Goal: Transaction & Acquisition: Purchase product/service

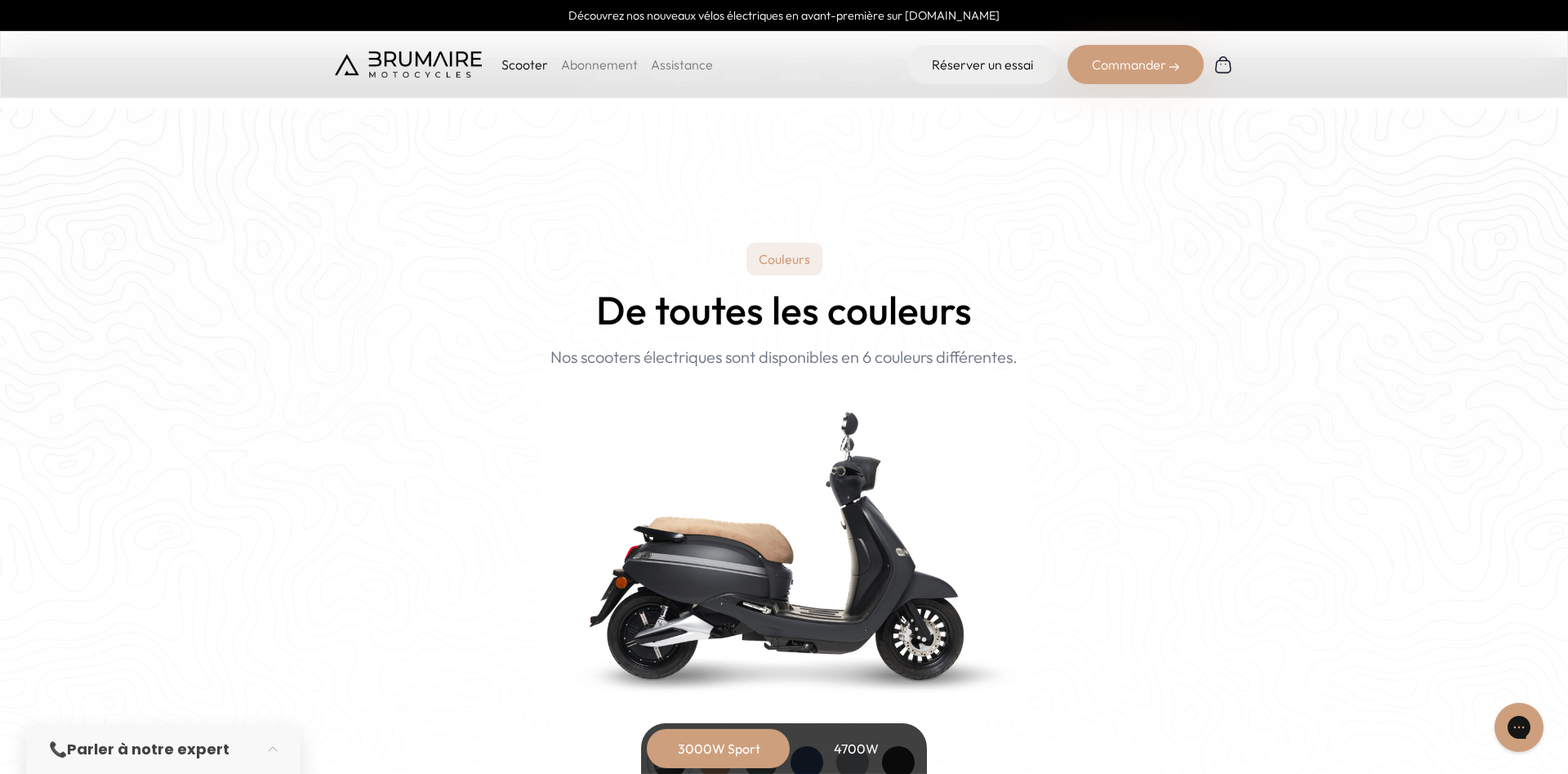
scroll to position [1584, 0]
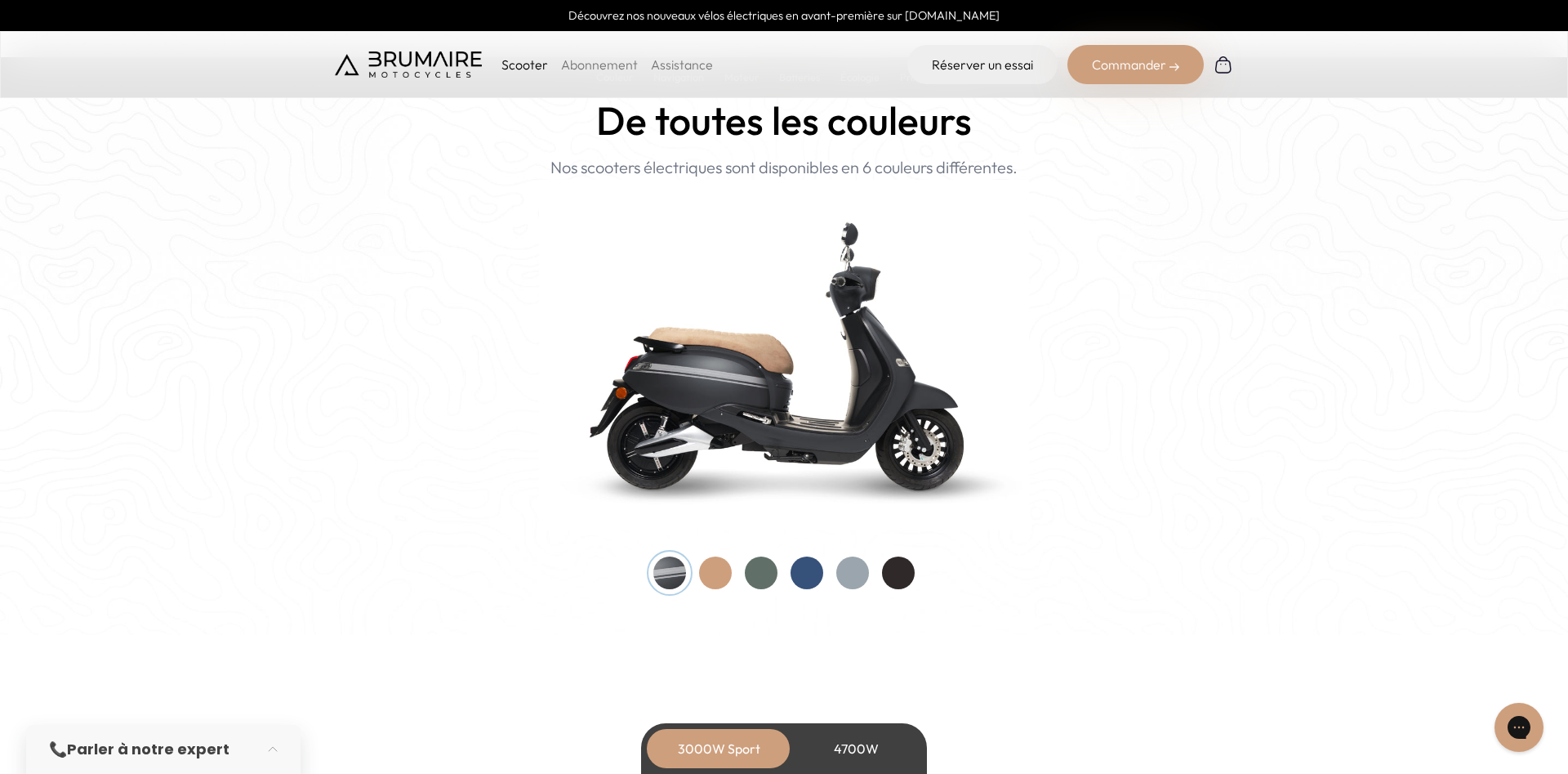
click at [904, 571] on div at bounding box center [898, 573] width 33 height 33
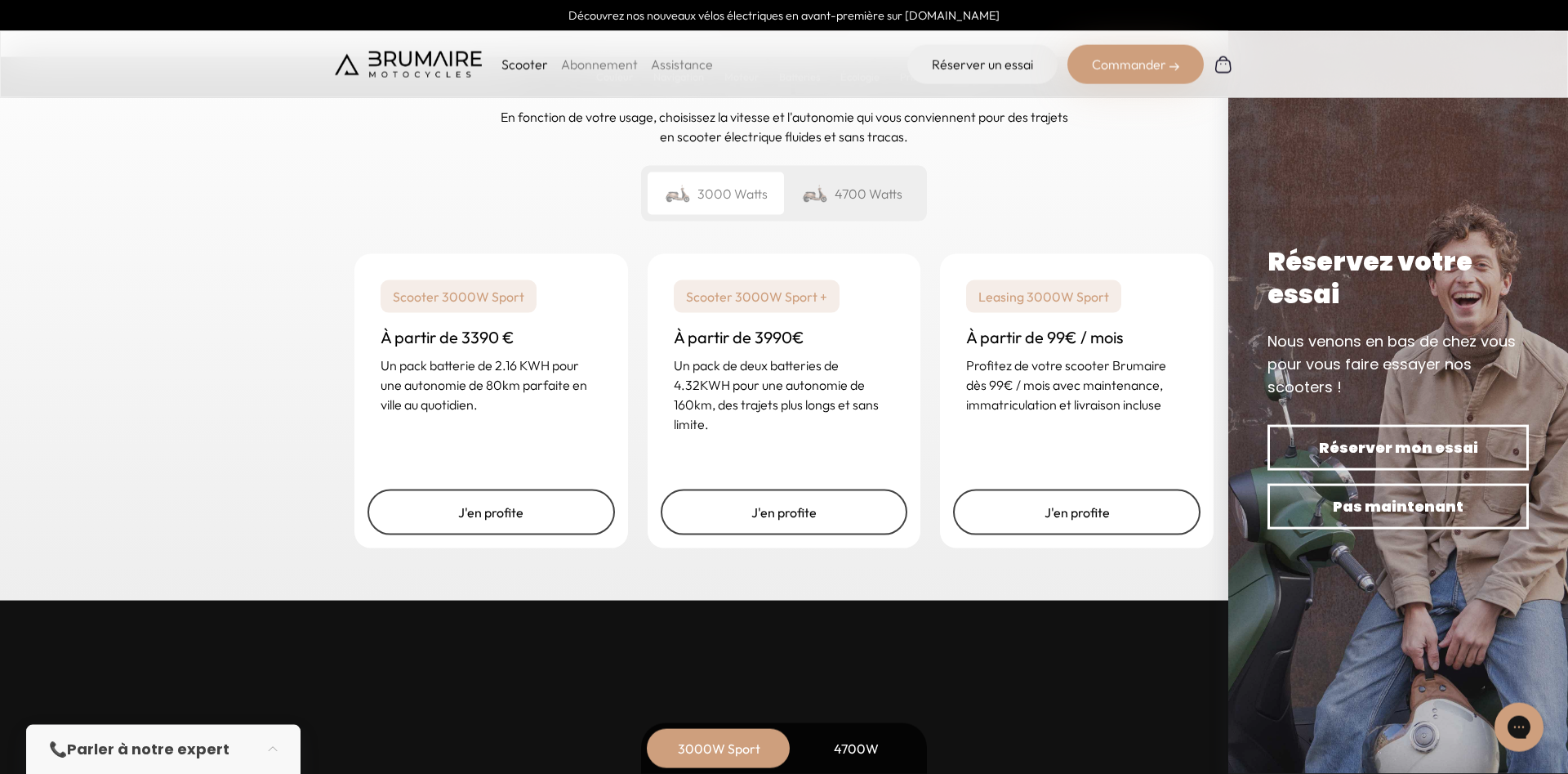
scroll to position [3959, 0]
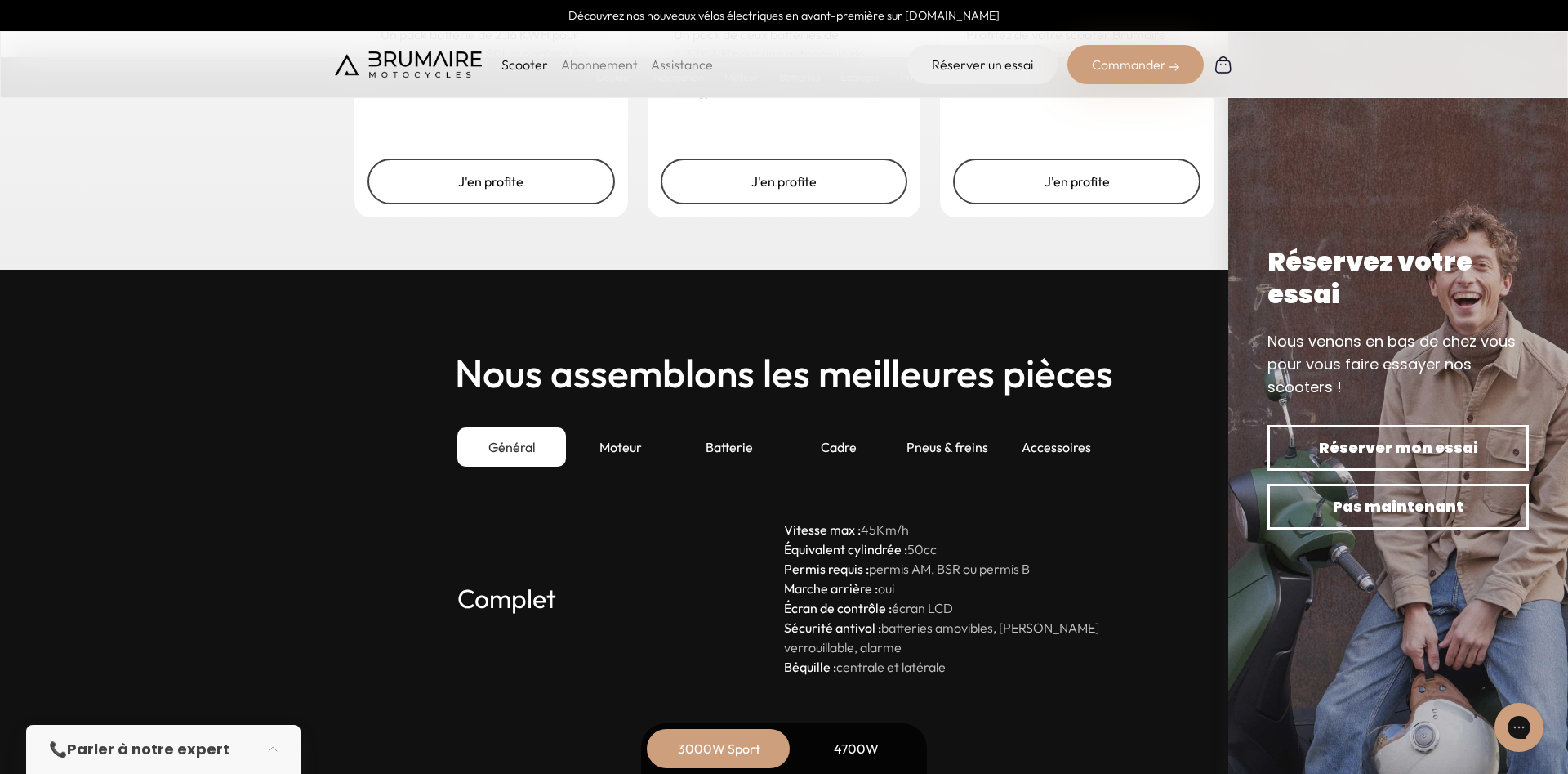
scroll to position [4208, 0]
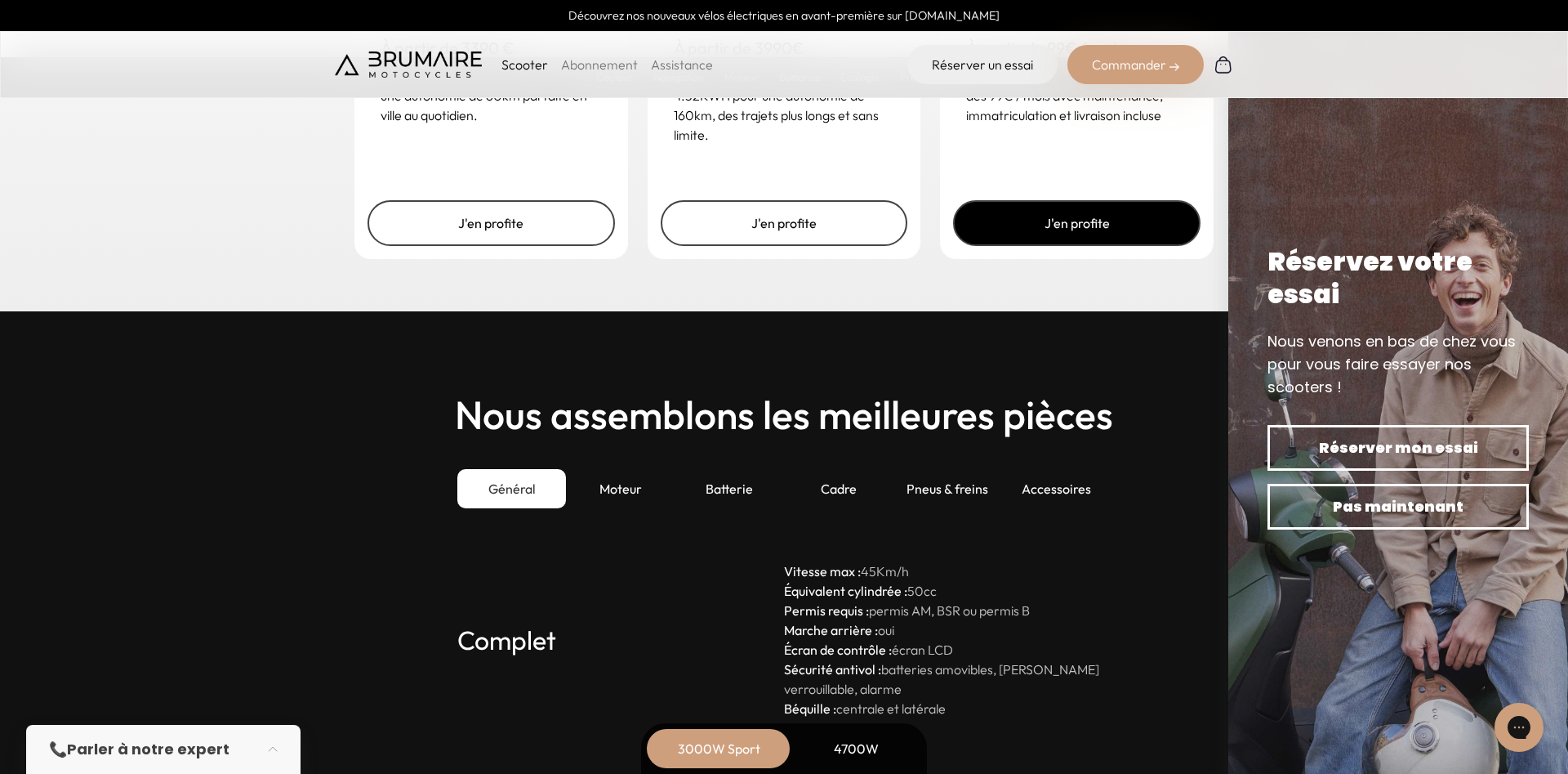
click at [1066, 216] on link "J'en profite" at bounding box center [1077, 223] width 248 height 45
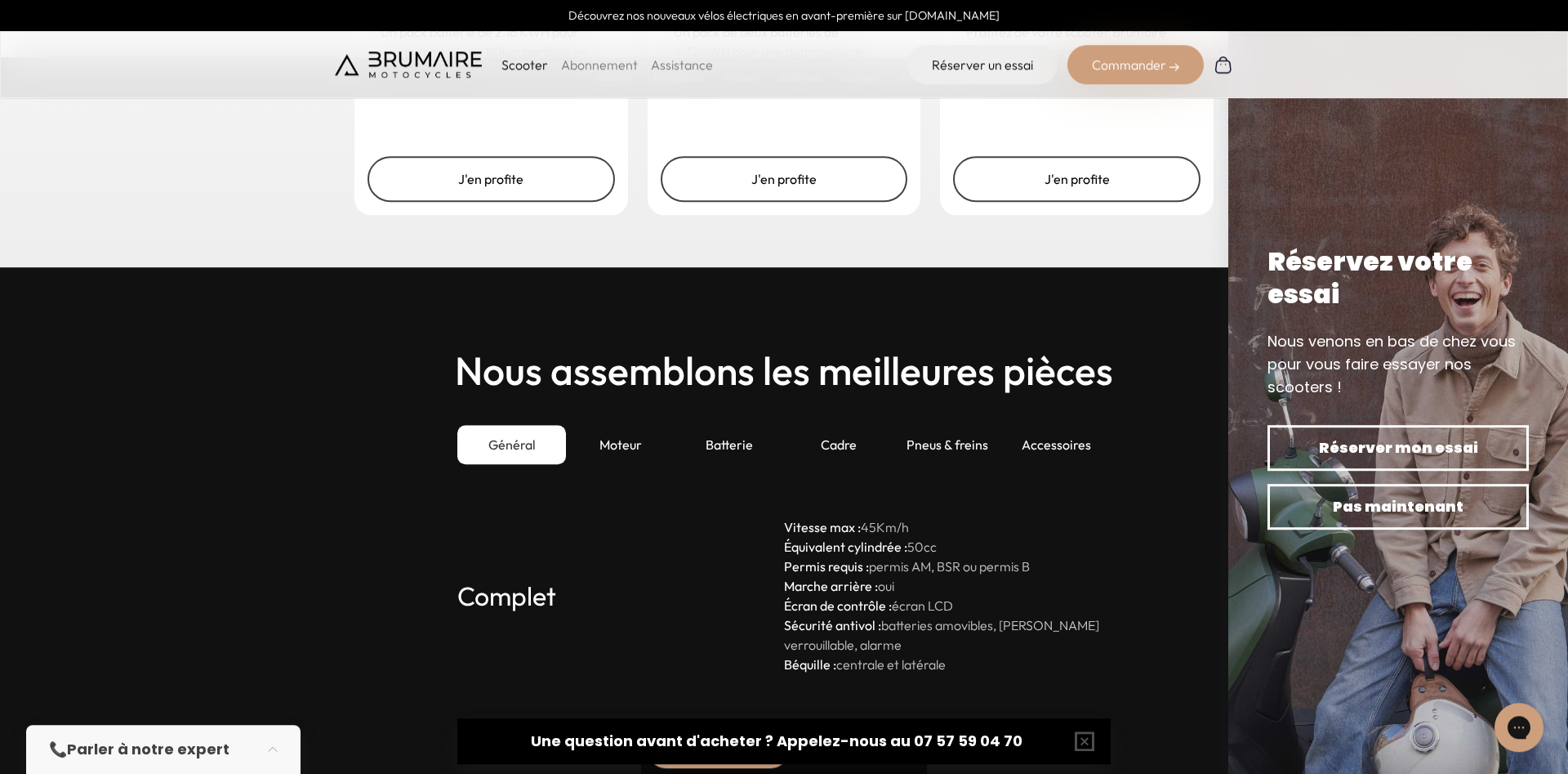
scroll to position [4250, 0]
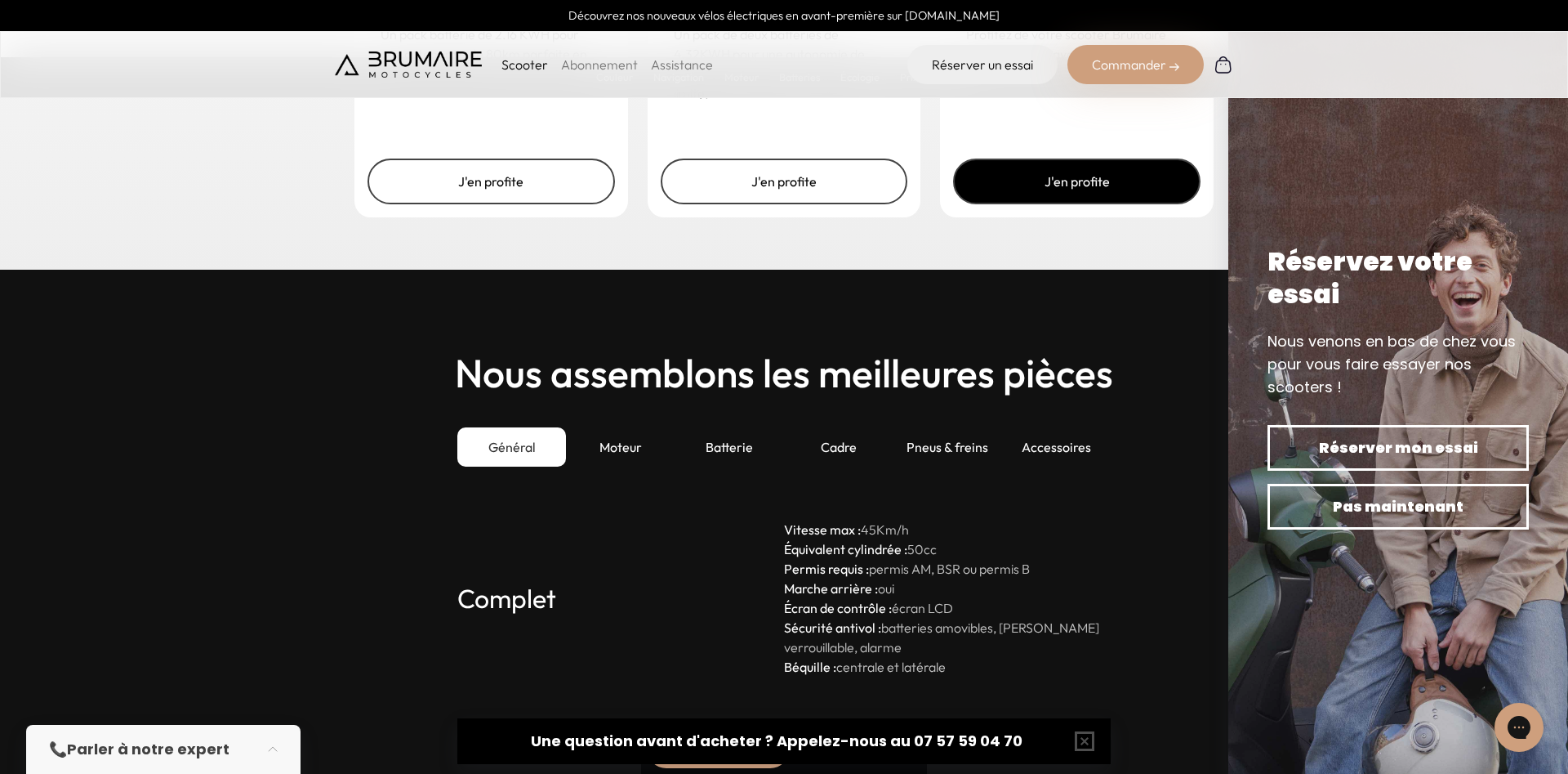
click at [1054, 197] on link "J'en profite" at bounding box center [1077, 181] width 248 height 45
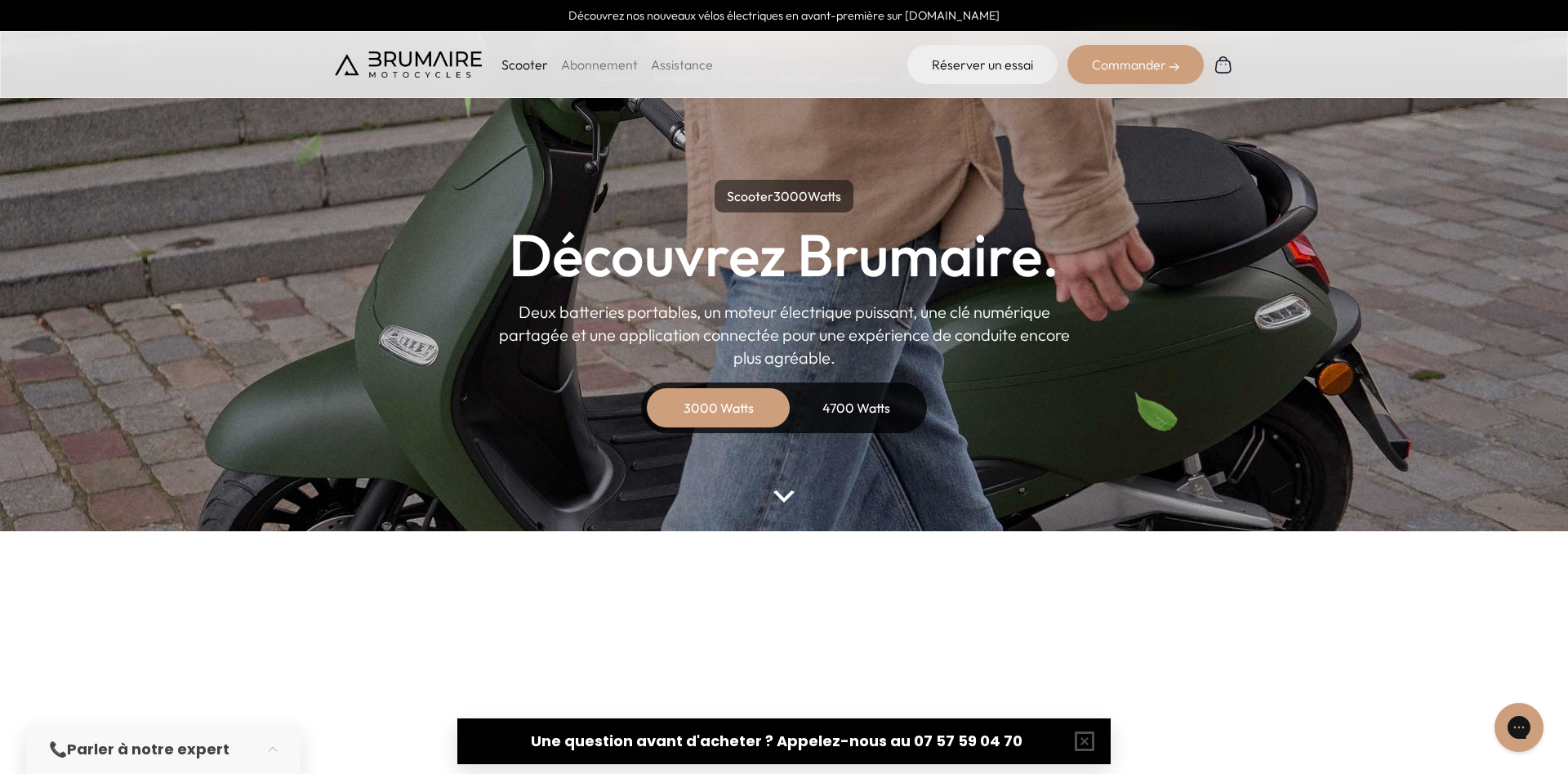
click at [1158, 60] on div "Commander" at bounding box center [1135, 64] width 136 height 39
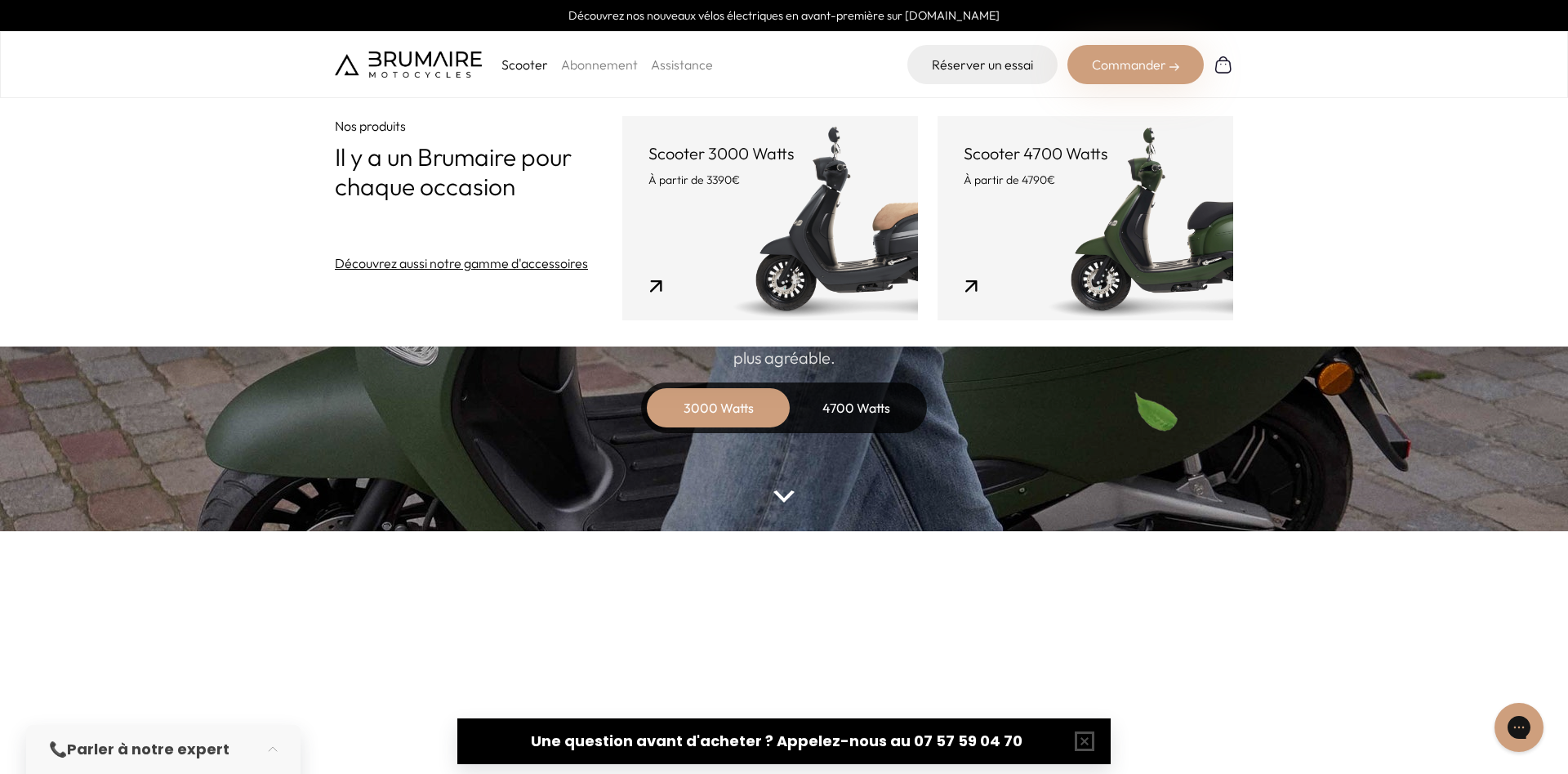
click at [847, 414] on div "4700 Watts" at bounding box center [856, 408] width 131 height 39
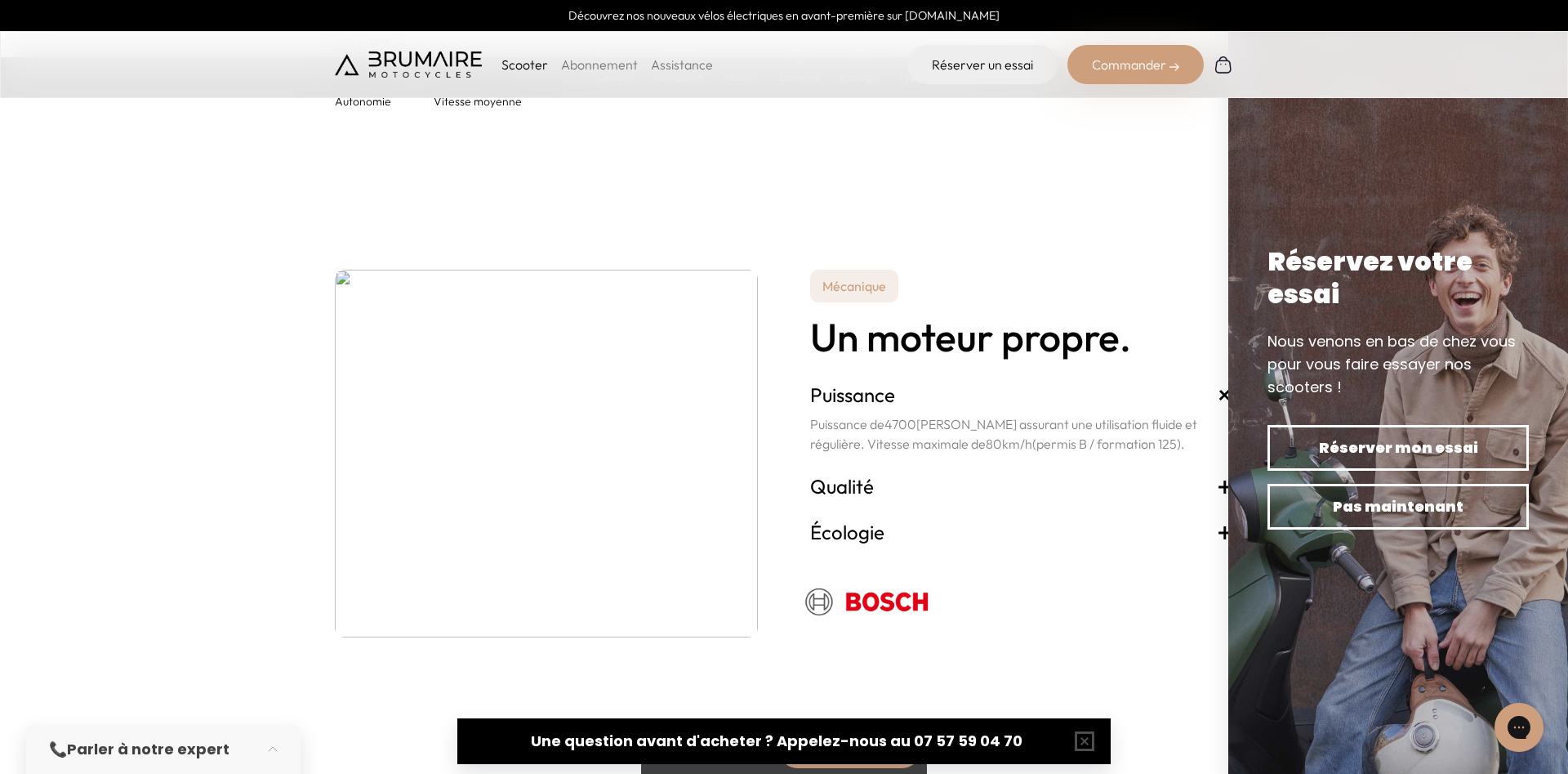
scroll to position [2875, 0]
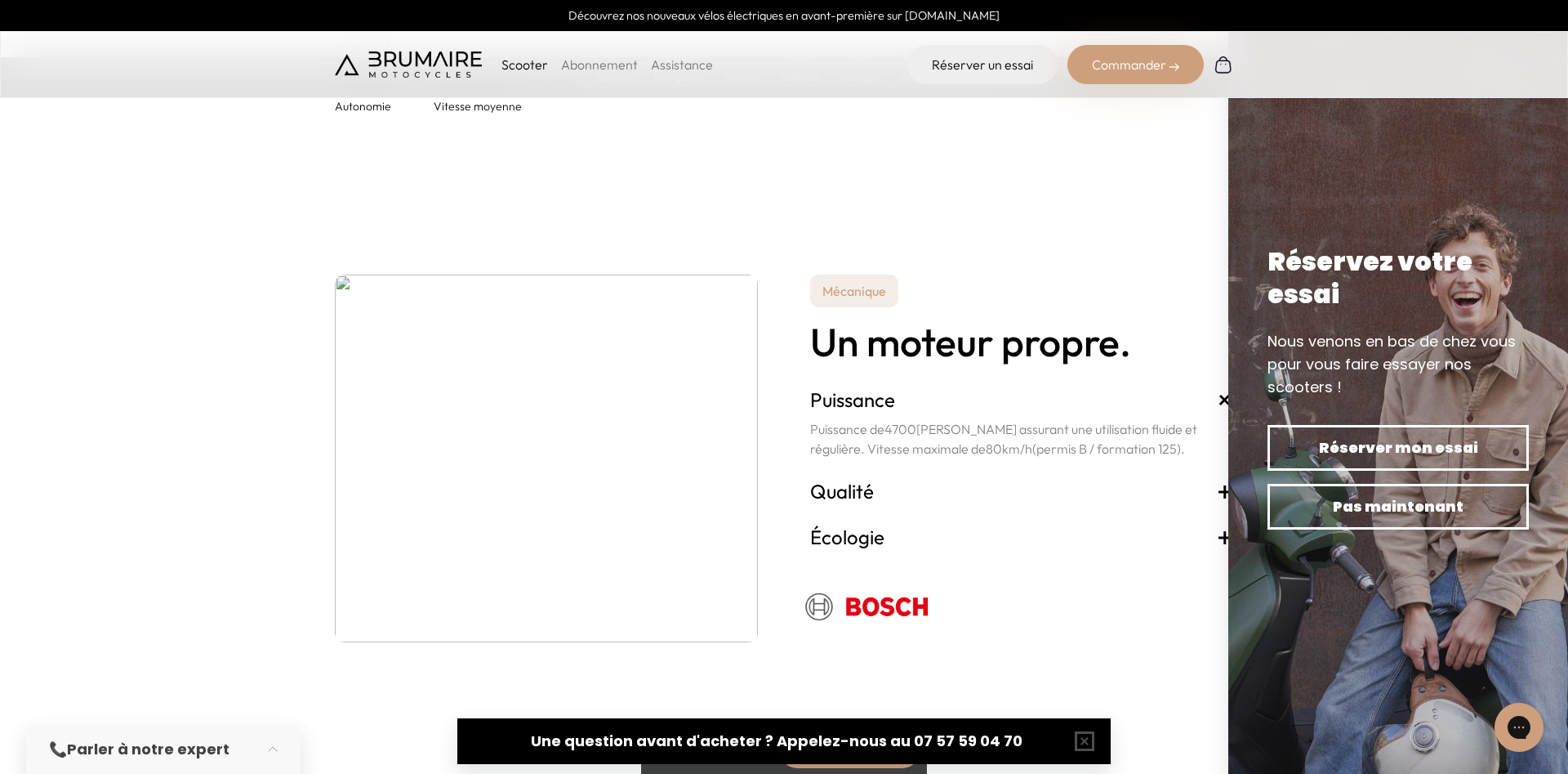
click at [1106, 64] on div "Commander" at bounding box center [1135, 64] width 136 height 39
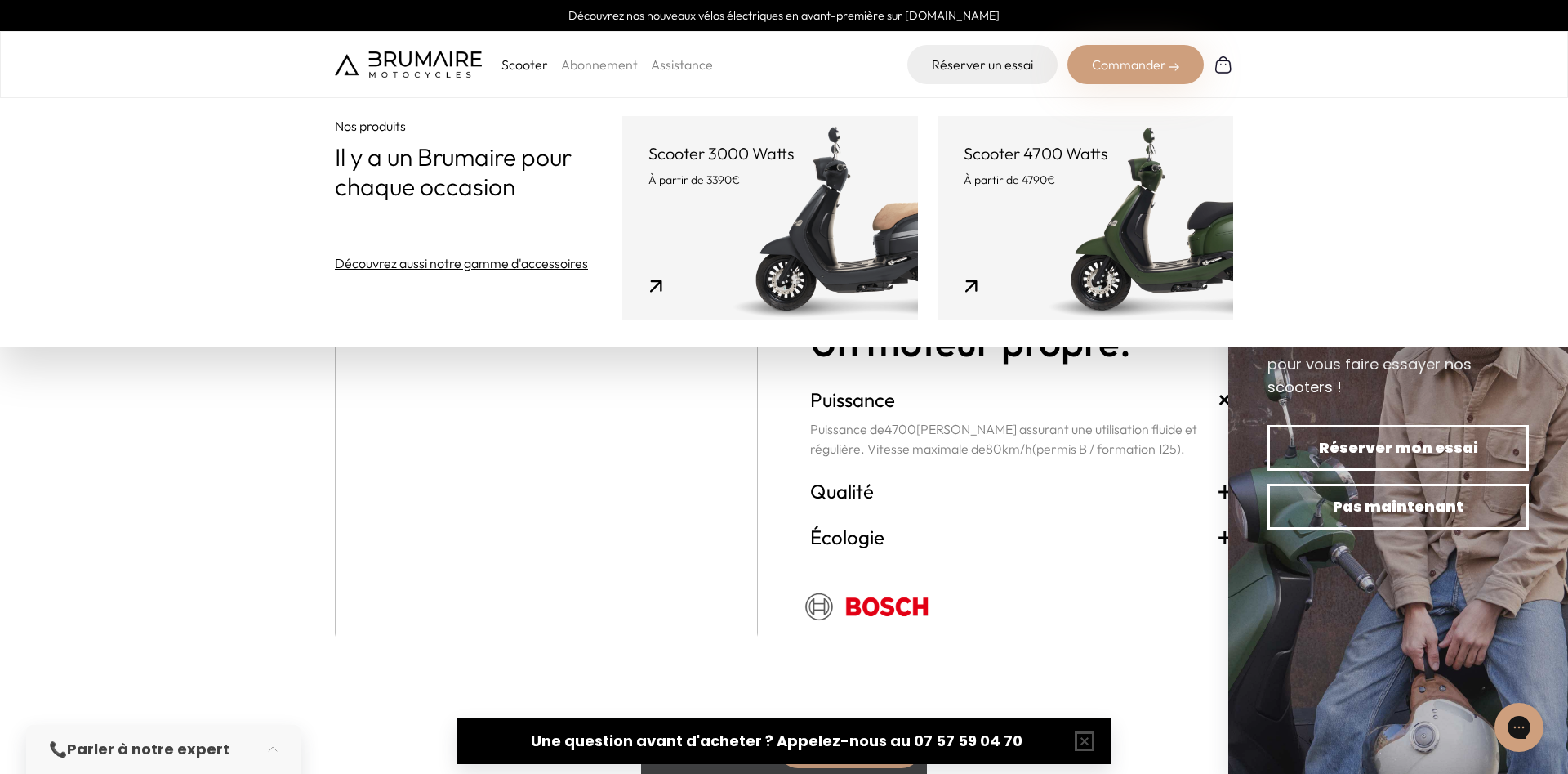
click at [836, 194] on link "Scooter 3000 Watts À partir de 3390€" at bounding box center [770, 217] width 296 height 204
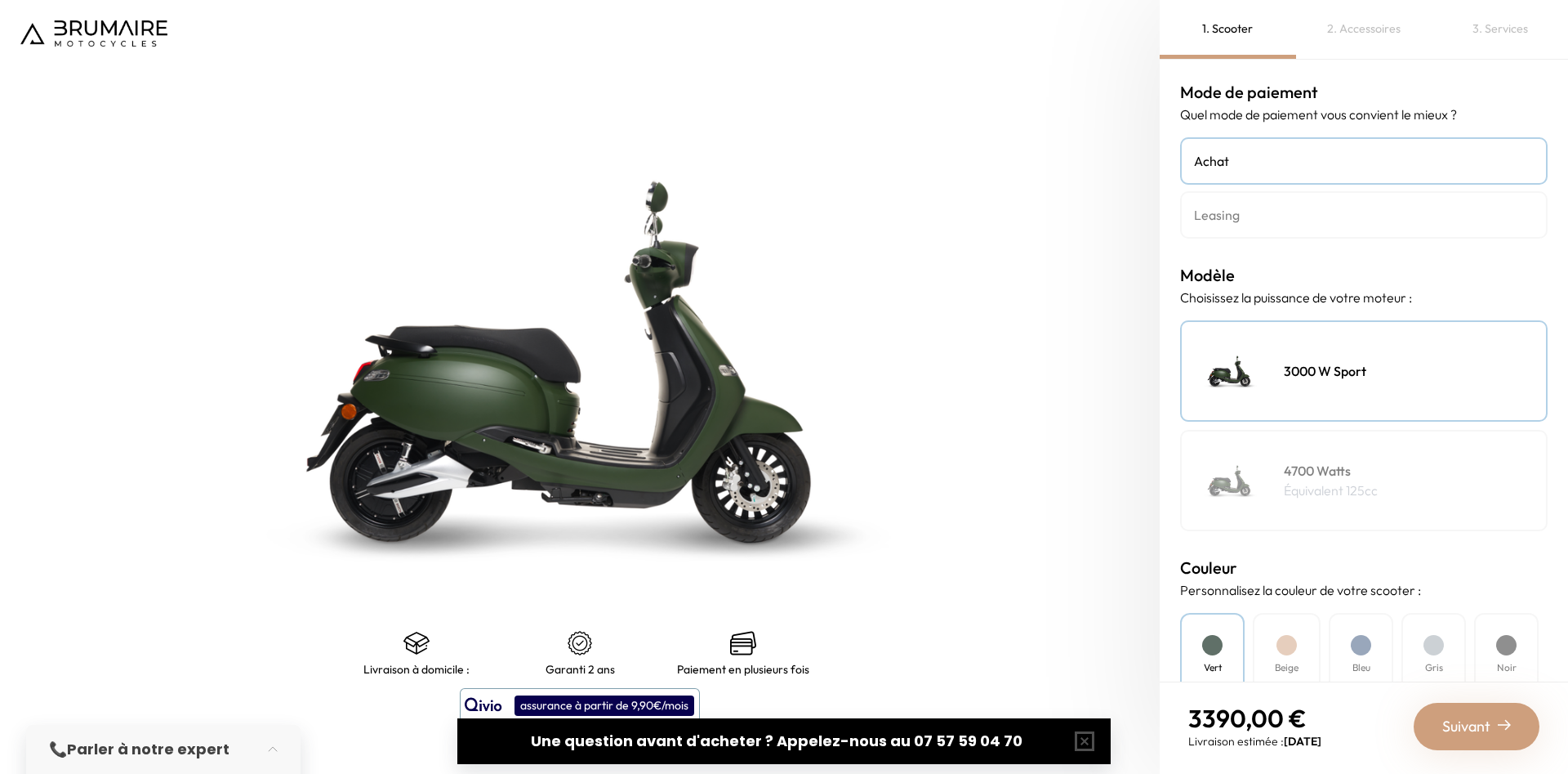
click at [1321, 217] on h4 "Leasing" at bounding box center [1364, 215] width 340 height 20
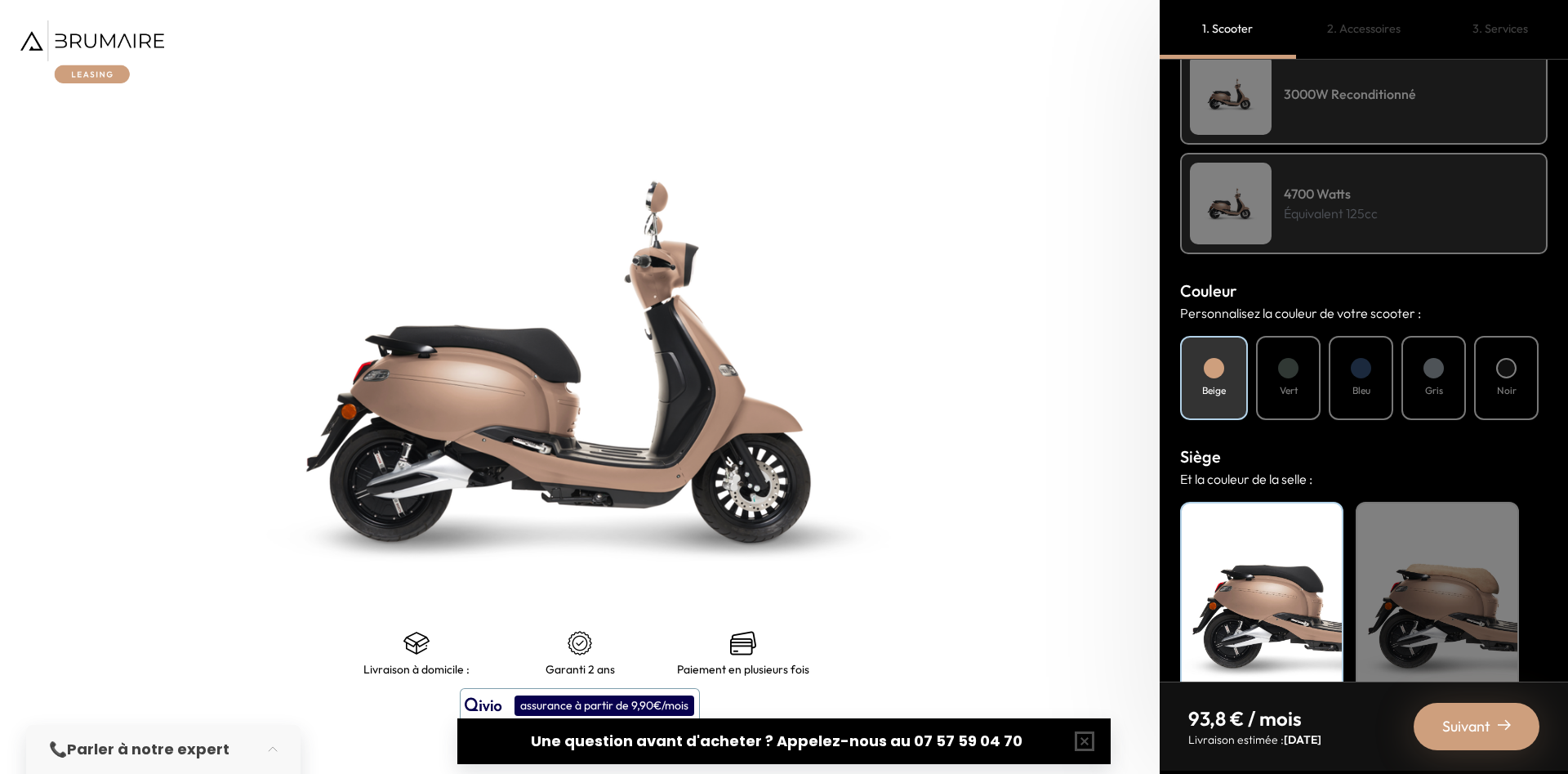
scroll to position [431, 0]
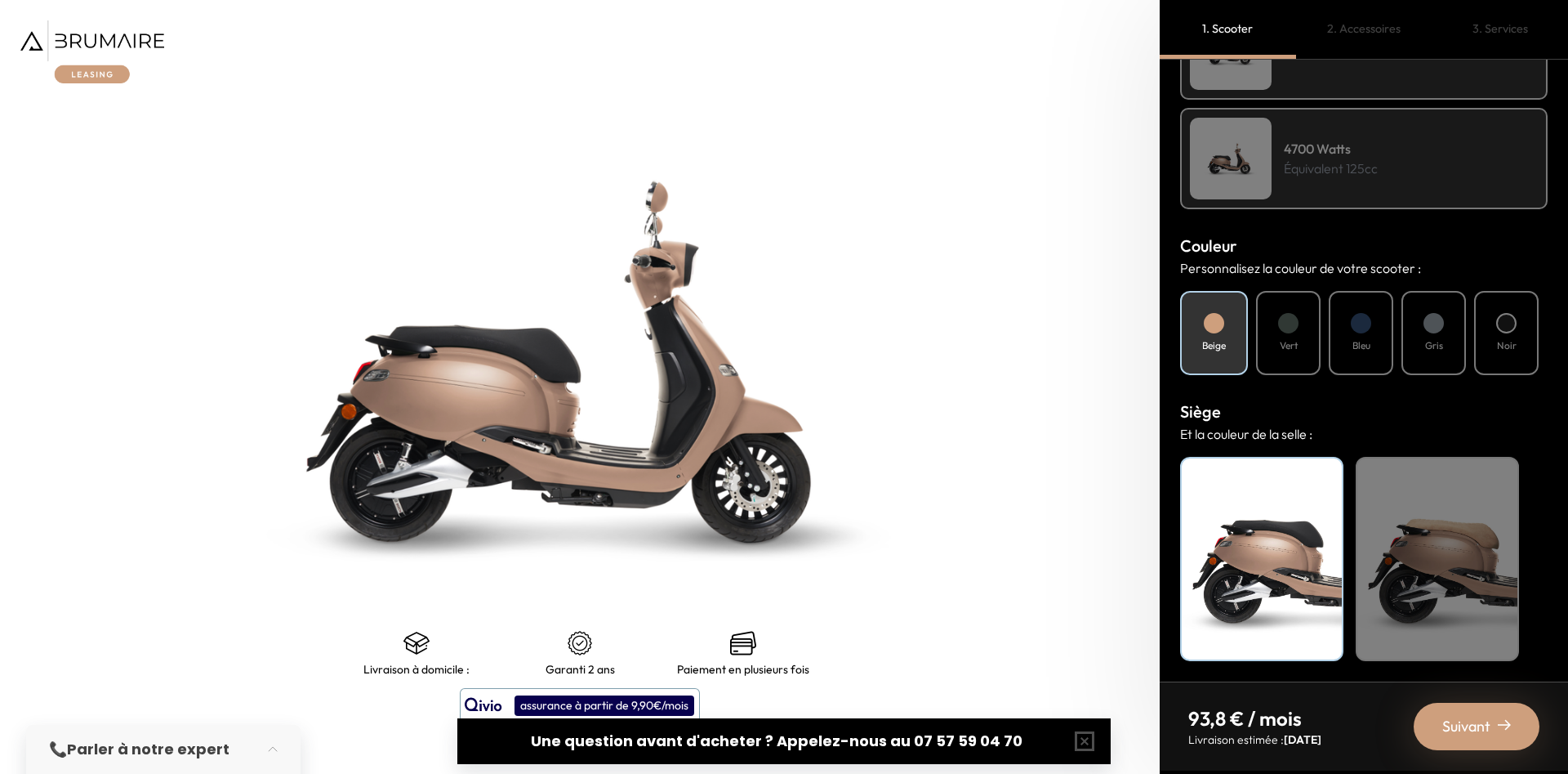
click at [1509, 352] on h4 "Noir" at bounding box center [1507, 346] width 20 height 15
click at [1271, 548] on div "Noir" at bounding box center [1262, 558] width 163 height 204
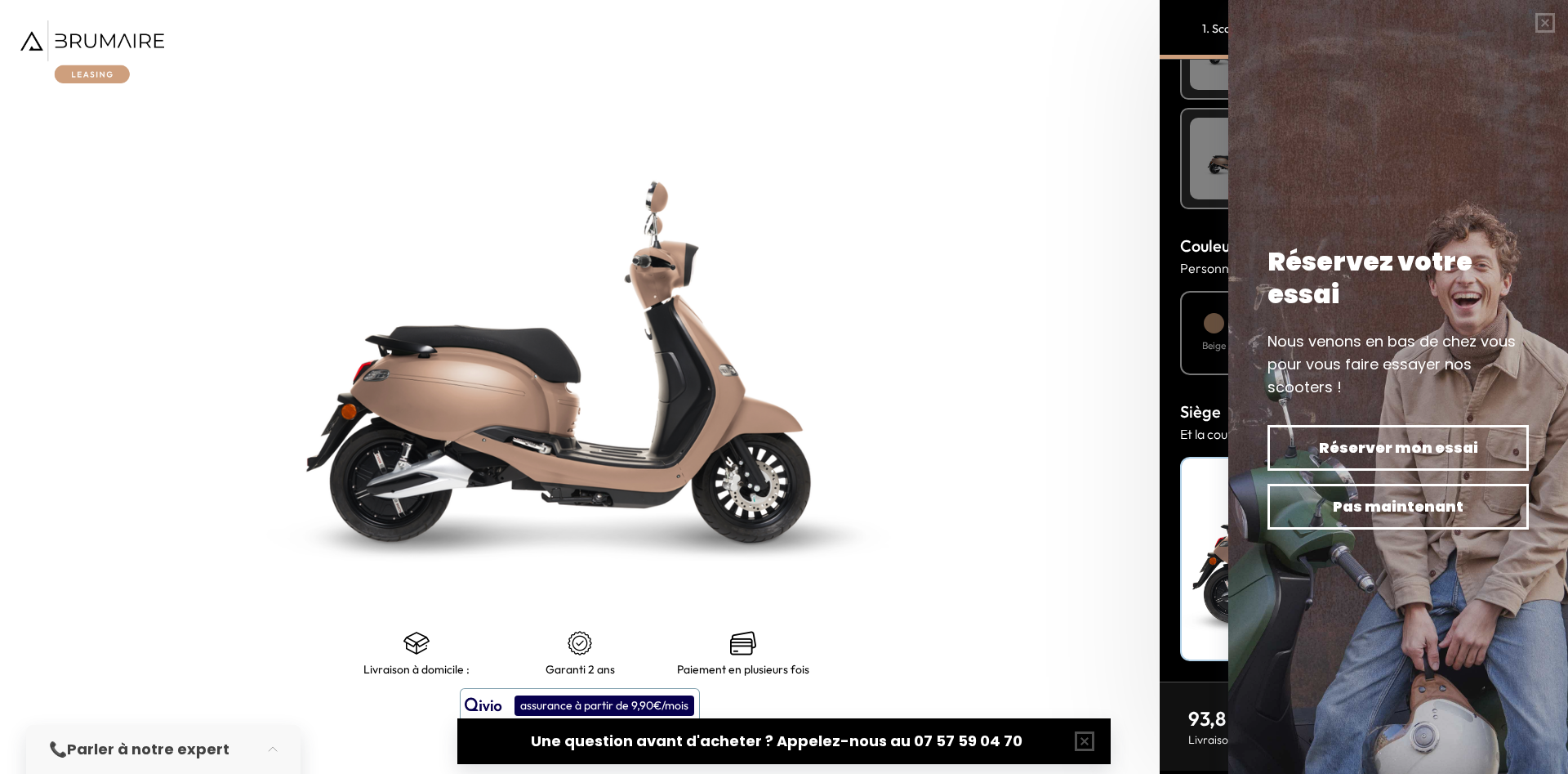
click at [1479, 724] on img at bounding box center [1399, 387] width 340 height 774
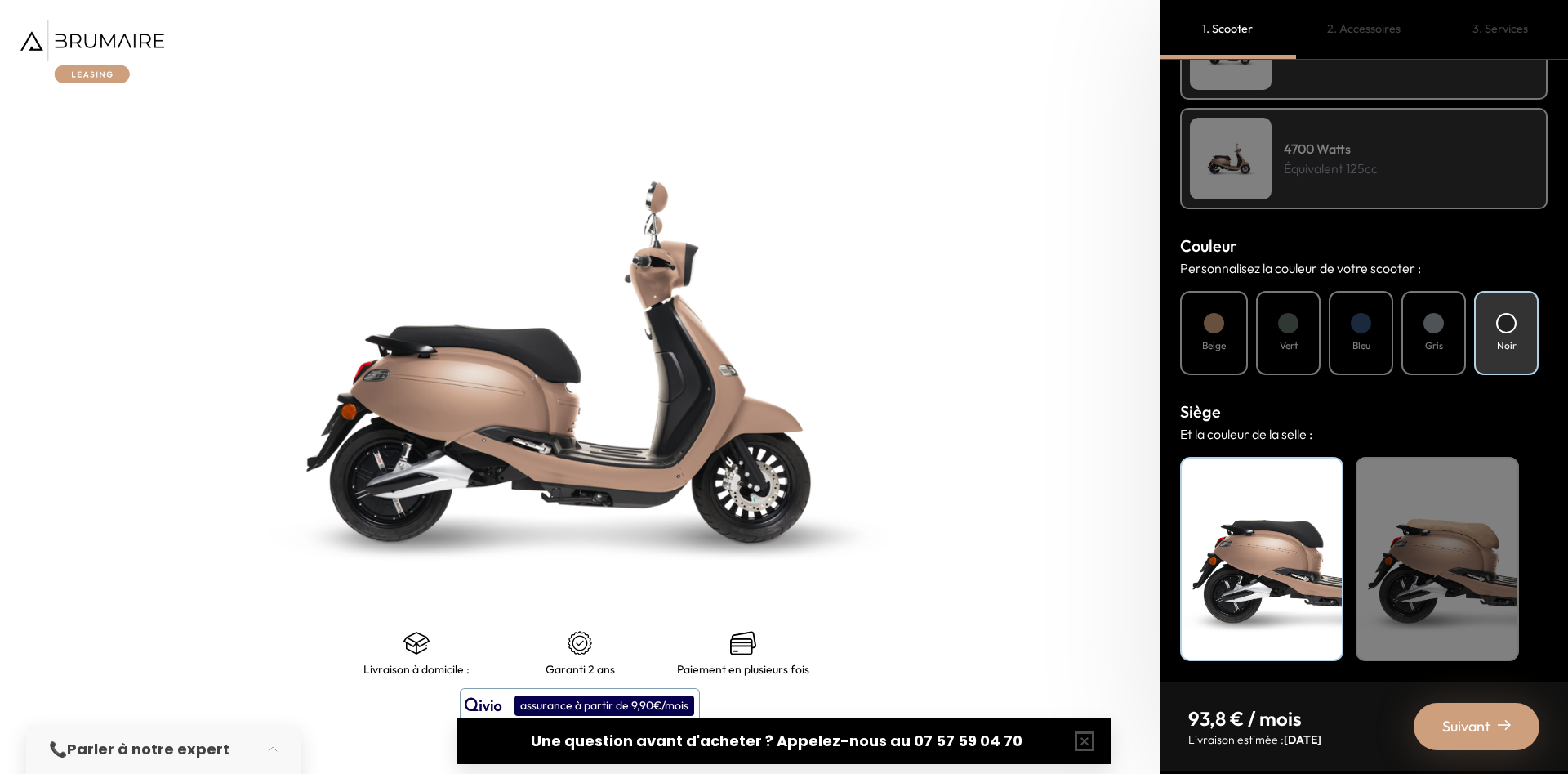
click at [1455, 731] on span "Suivant" at bounding box center [1466, 727] width 48 height 23
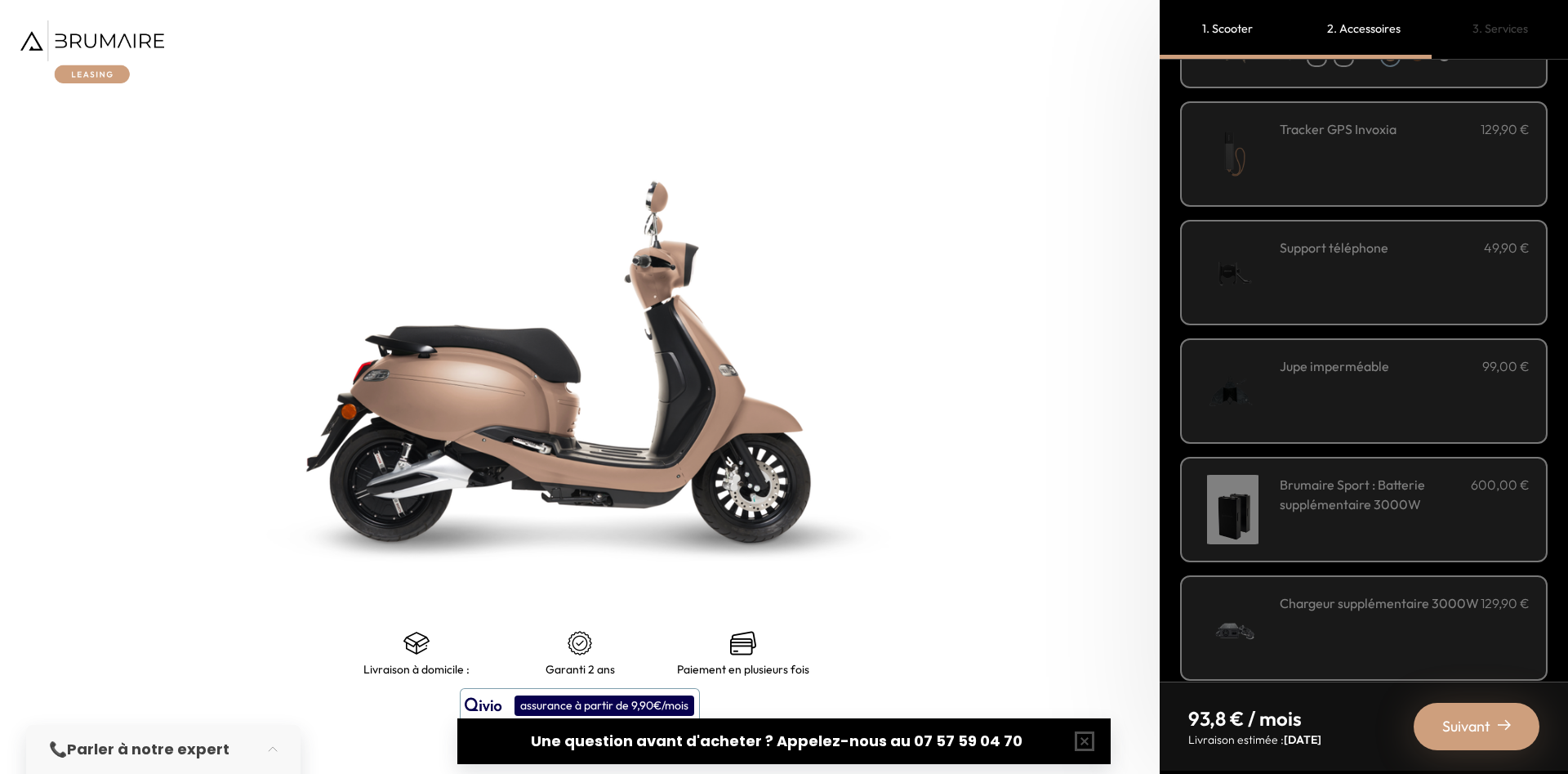
scroll to position [411, 0]
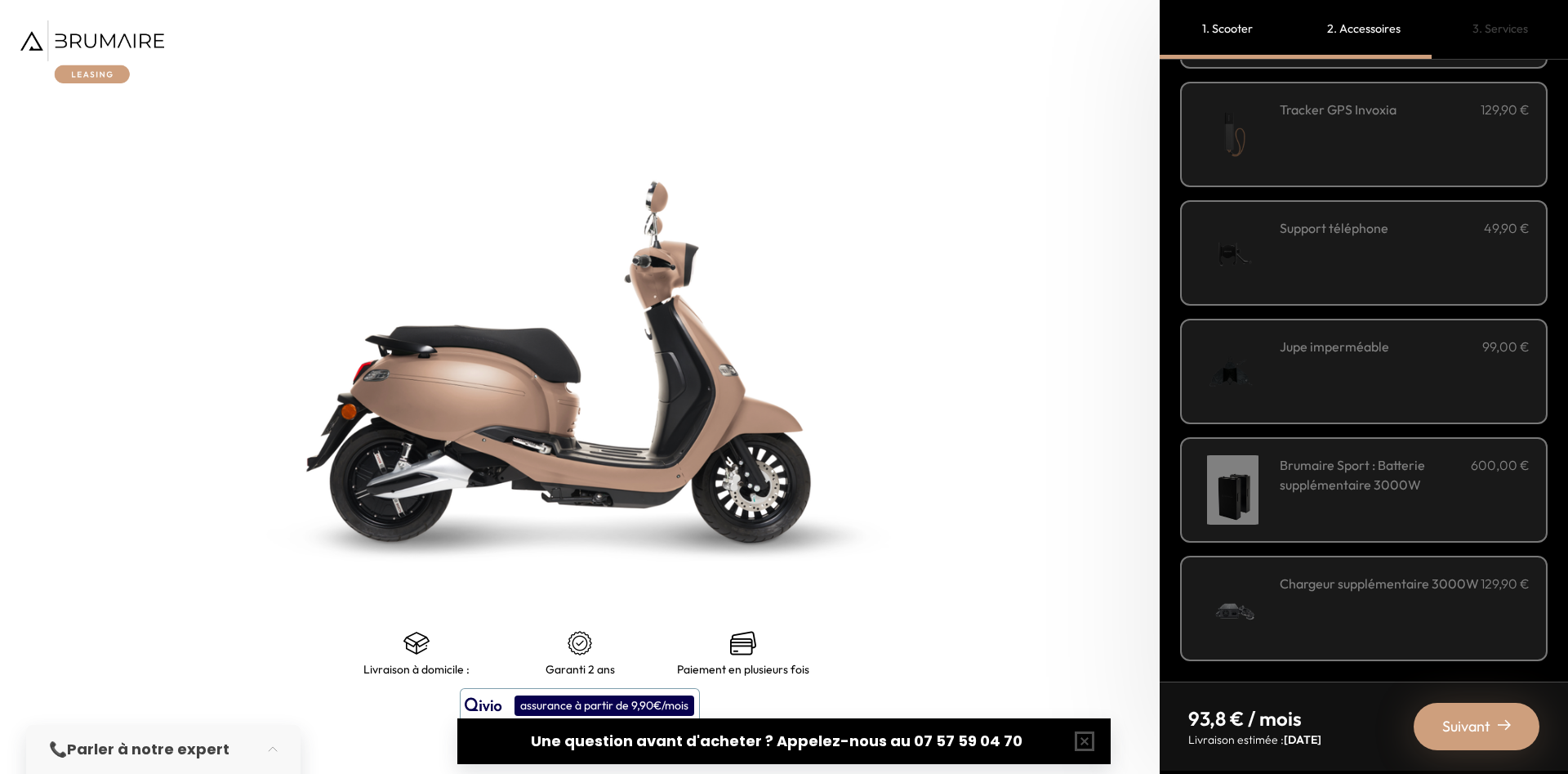
click at [1428, 471] on h3 "Brumaire Sport : Batterie supplémentaire 3000W" at bounding box center [1375, 475] width 191 height 39
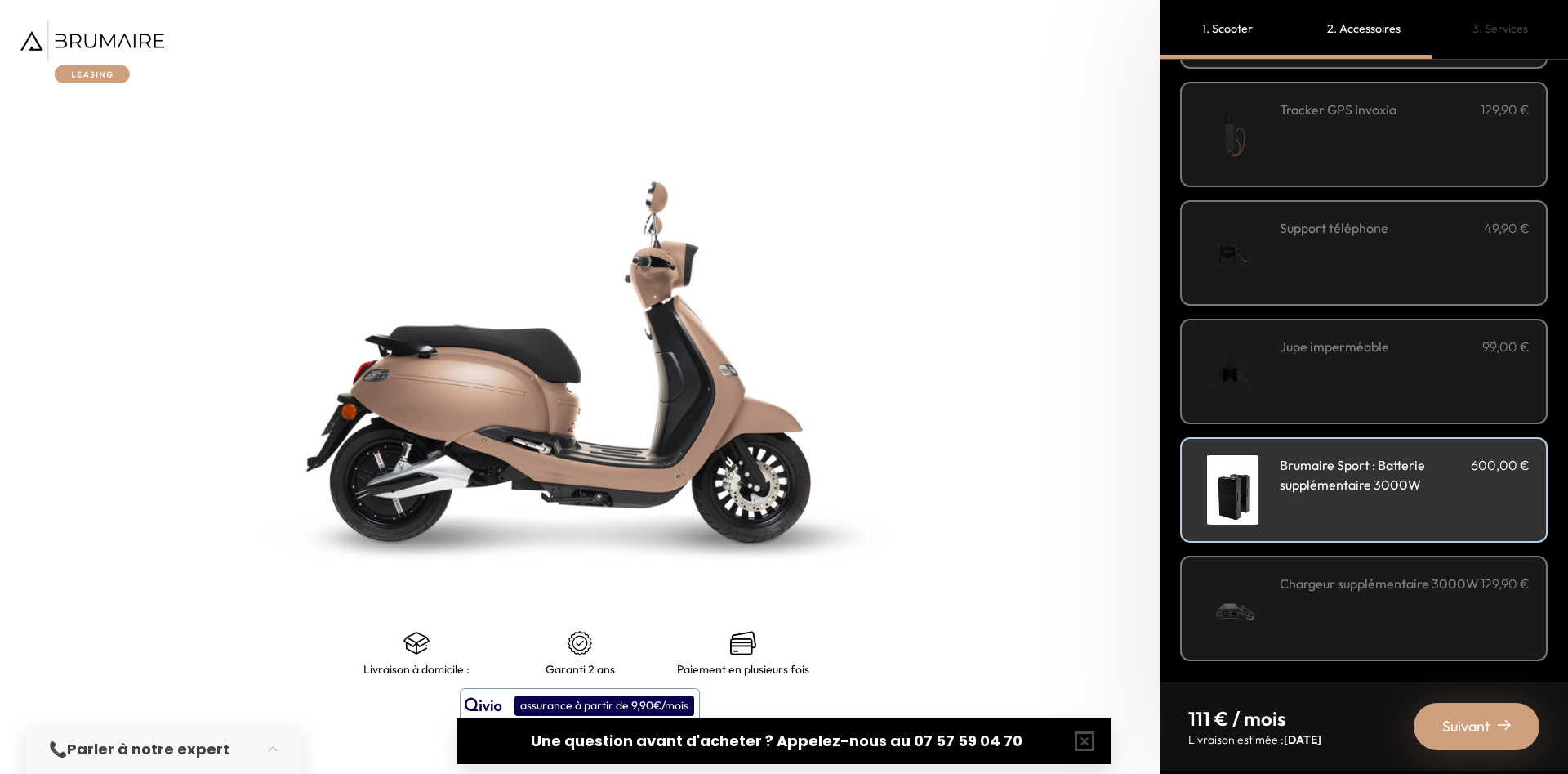
click at [1391, 277] on div "Support téléphone 49,90 €" at bounding box center [1404, 253] width 250 height 69
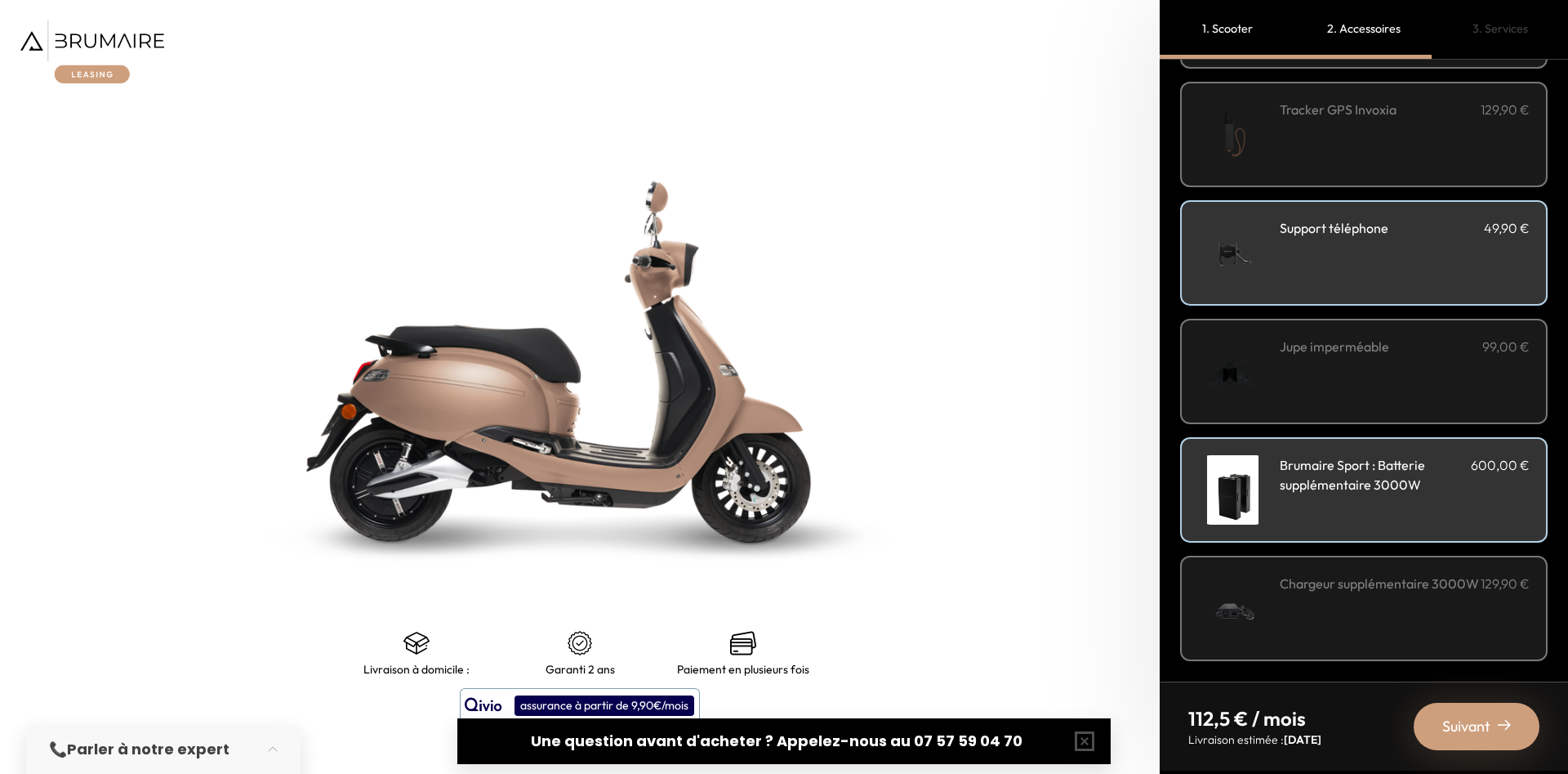
click at [1407, 126] on div "Tracker GPS Invoxia 129,90 €" at bounding box center [1404, 134] width 250 height 69
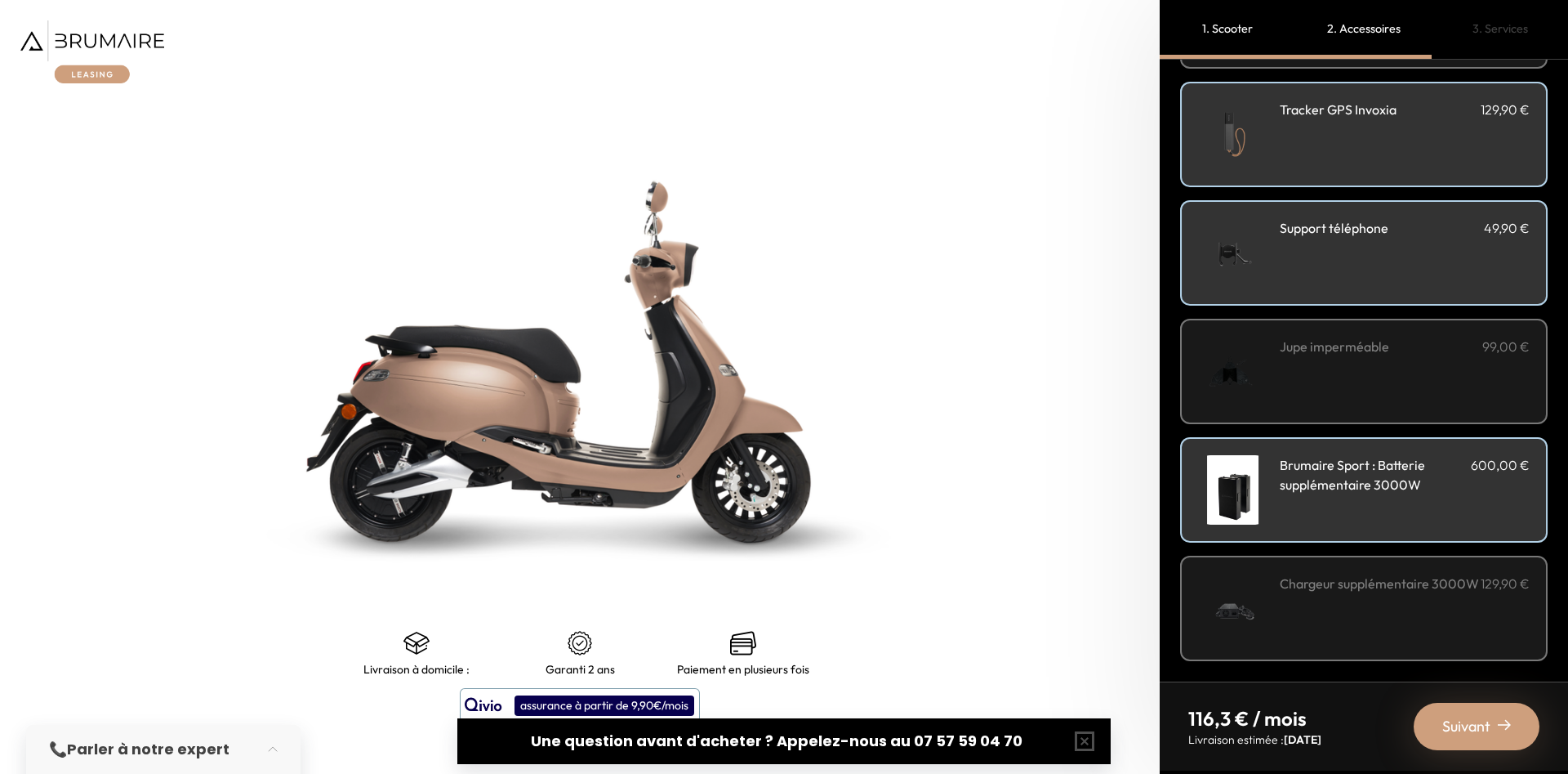
click at [1442, 474] on h3 "Brumaire Sport : Batterie supplémentaire 3000W" at bounding box center [1375, 475] width 191 height 39
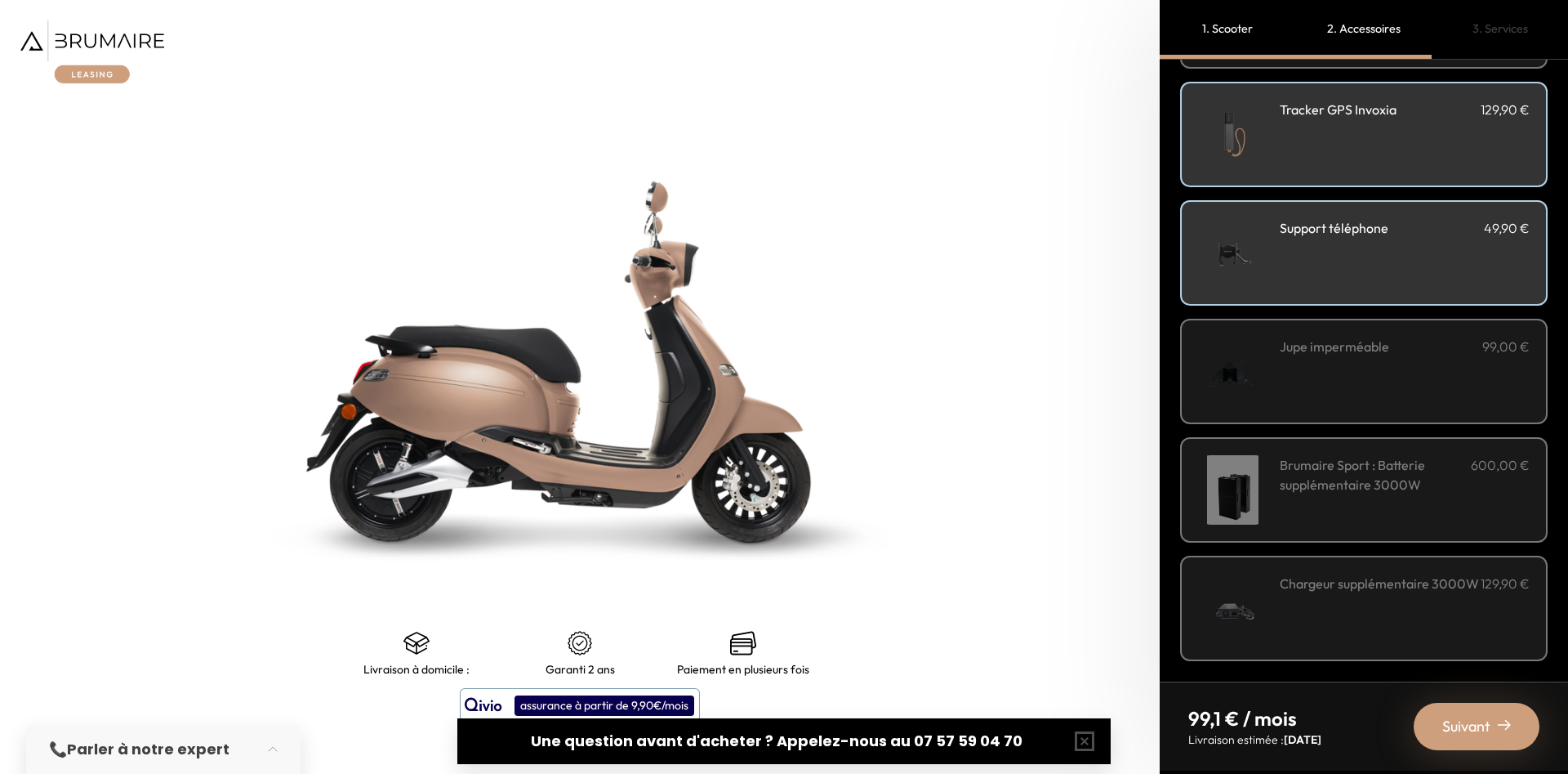
click at [1423, 243] on div "Support téléphone 49,90 €" at bounding box center [1404, 253] width 250 height 69
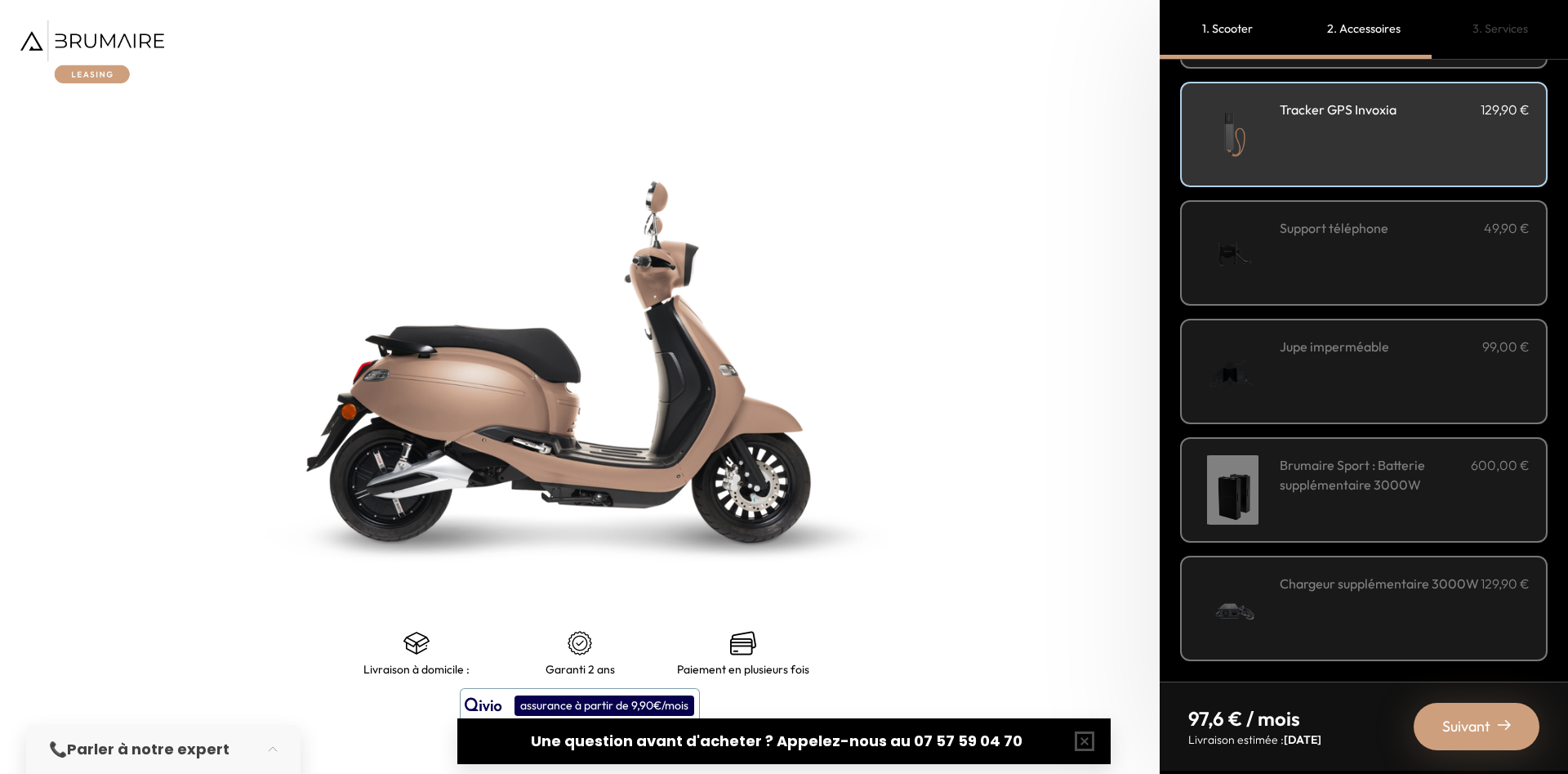
click at [1406, 123] on div "Tracker GPS Invoxia 129,90 €" at bounding box center [1404, 134] width 250 height 69
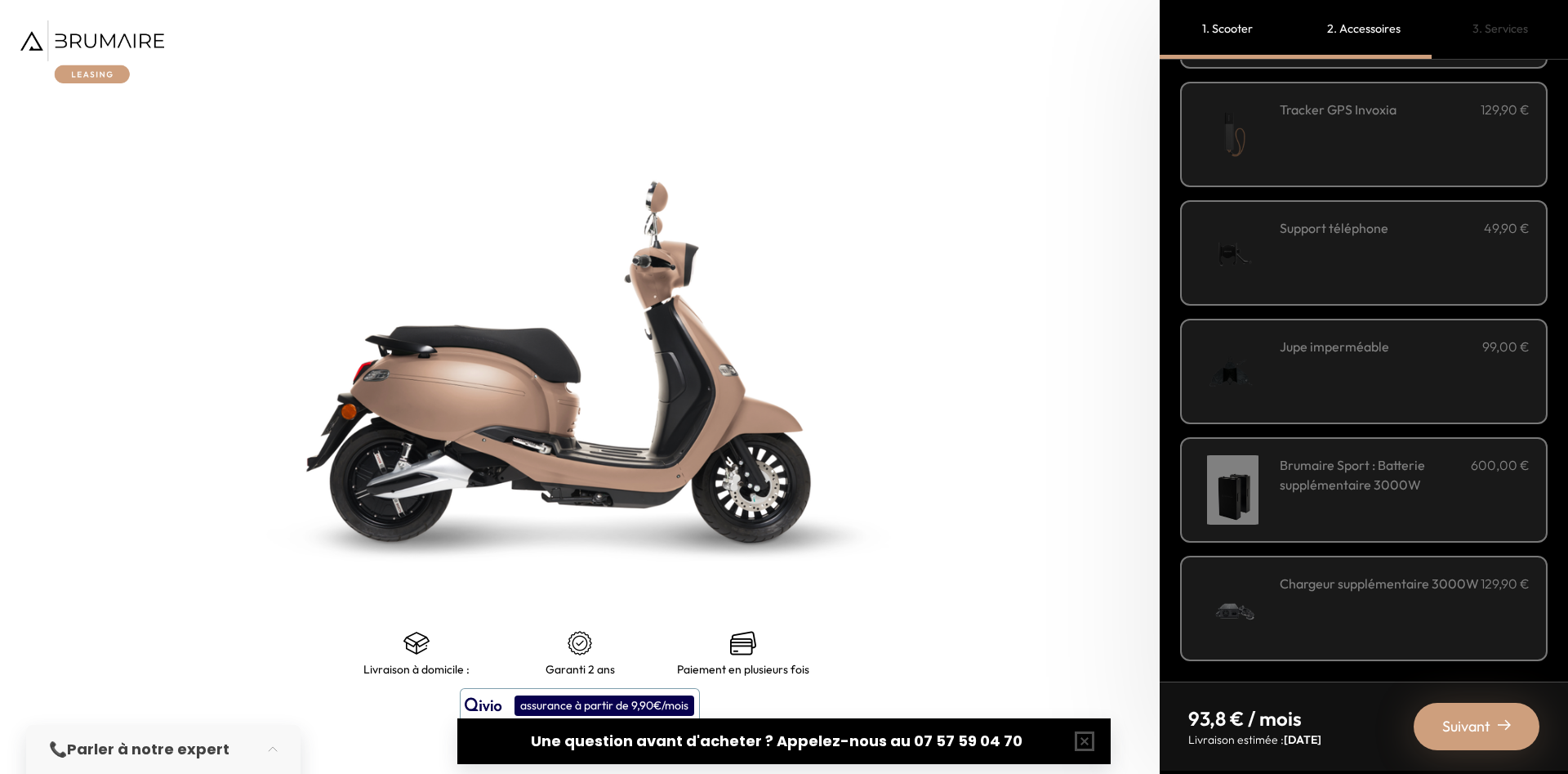
click at [1407, 466] on h3 "Brumaire Sport : Batterie supplémentaire 3000W" at bounding box center [1375, 475] width 191 height 39
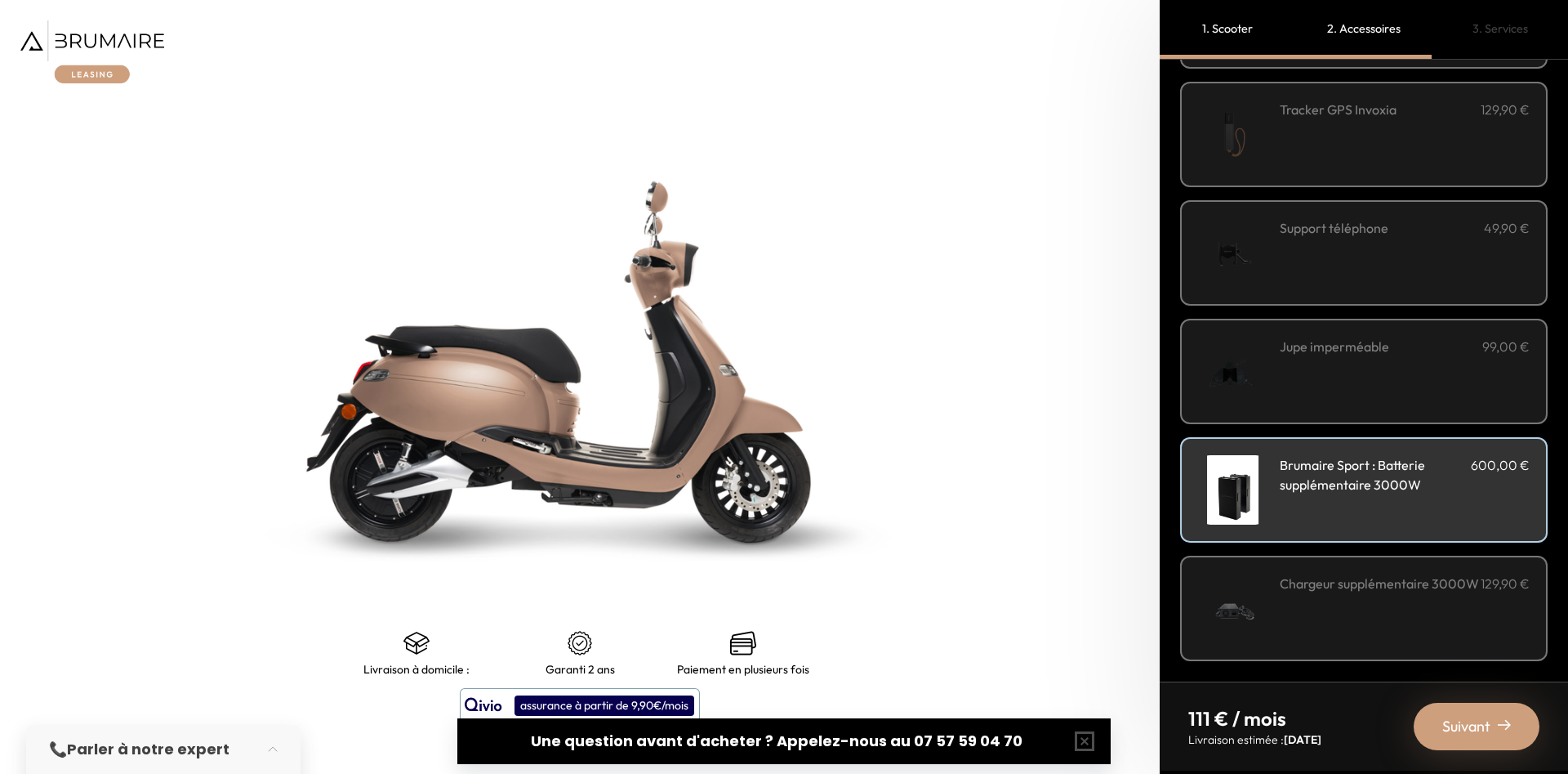
click at [1493, 730] on div "Suivant" at bounding box center [1476, 726] width 126 height 47
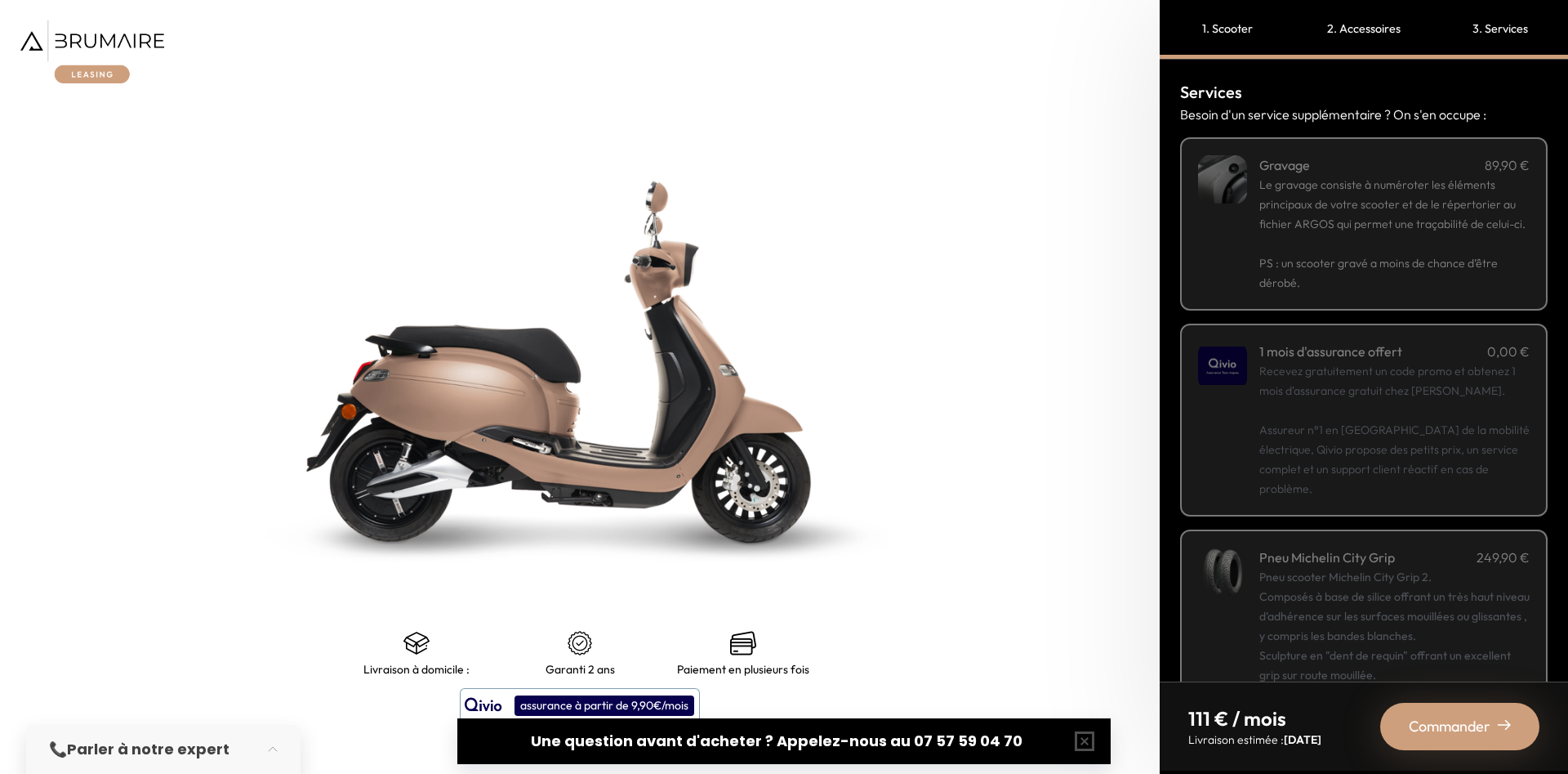
click at [1463, 431] on p "Recevez gratuitement un code promo et obtenez 1 mois d'assurance gratuit chez […" at bounding box center [1395, 429] width 271 height 137
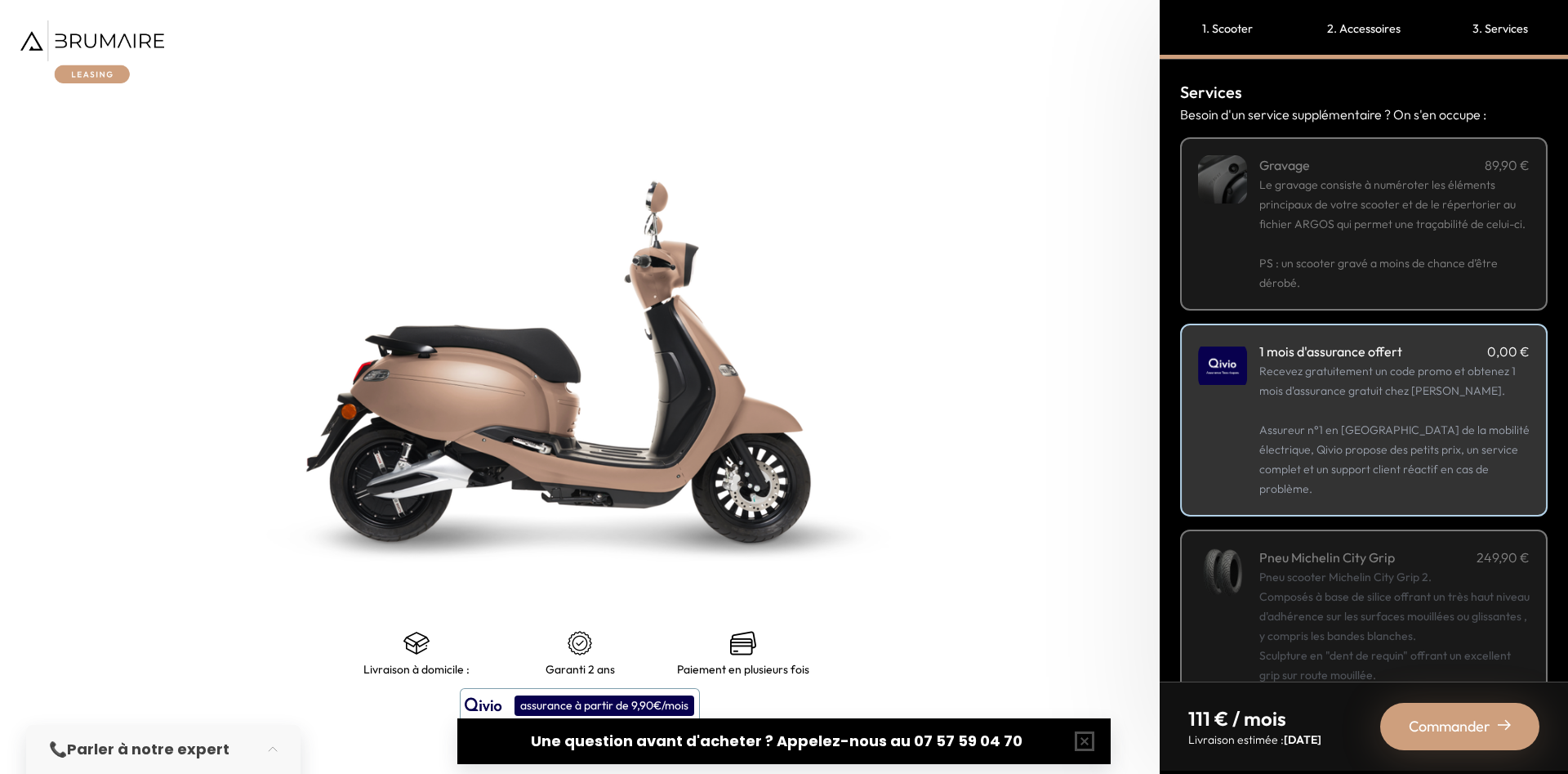
scroll to position [120, 0]
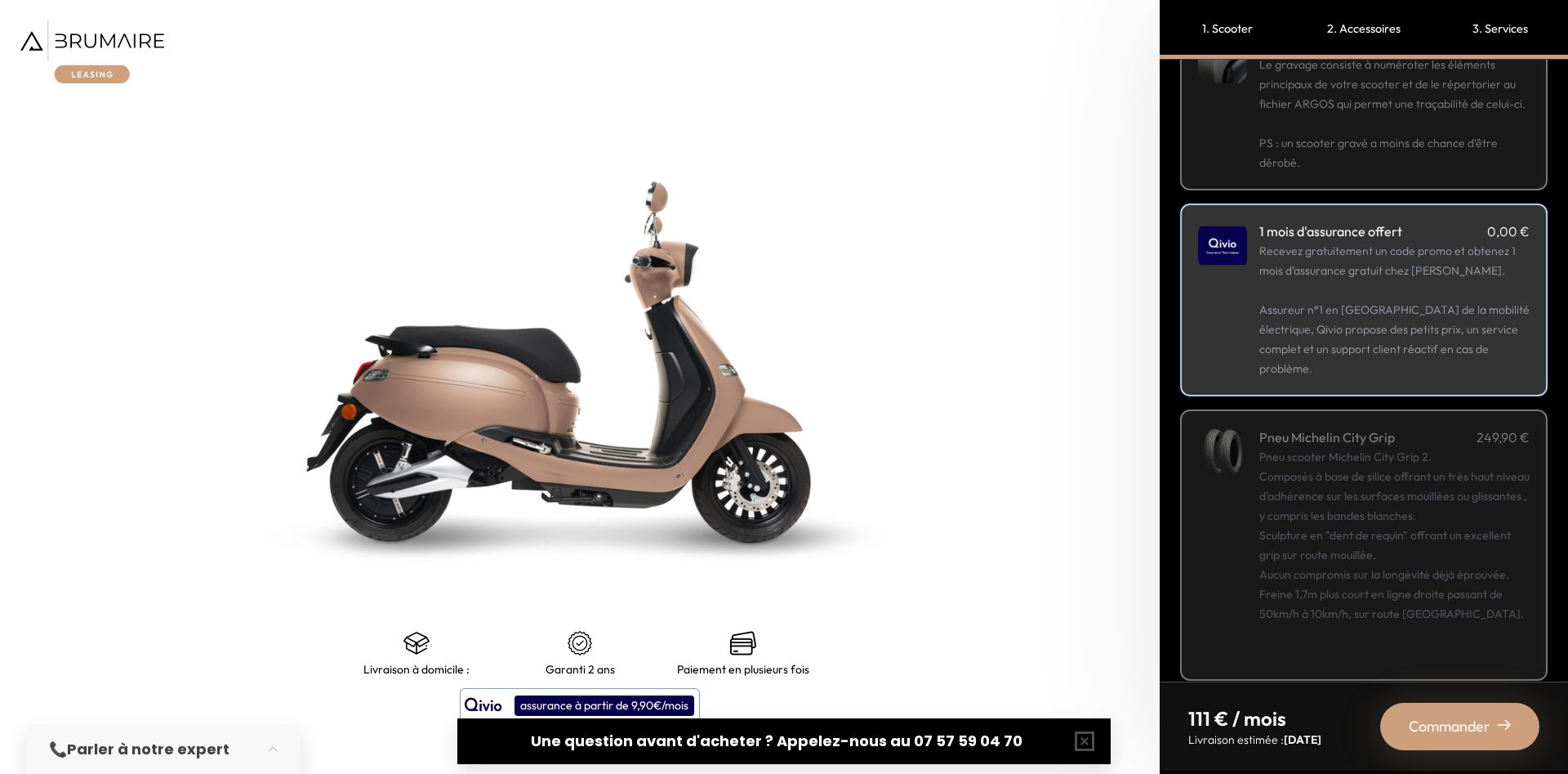
click at [1467, 715] on span "Commander" at bounding box center [1450, 727] width 82 height 23
